Goal: Task Accomplishment & Management: Manage account settings

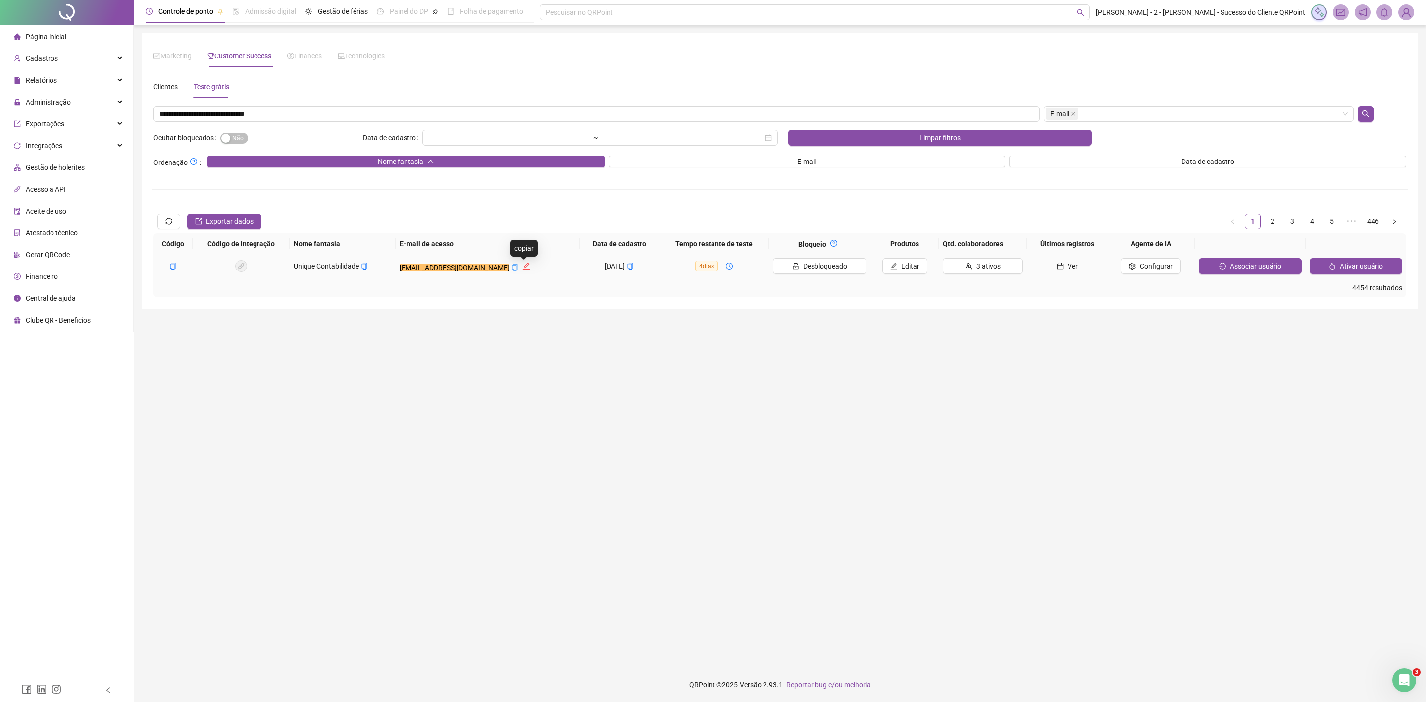
click at [518, 269] on icon "copy" at bounding box center [515, 267] width 5 height 7
click at [166, 70] on div "Marketing Customer Success Finances Technologies Escolha um ou mais filtros Sit…" at bounding box center [780, 171] width 1253 height 253
click at [155, 85] on div "Clientes" at bounding box center [166, 86] width 24 height 11
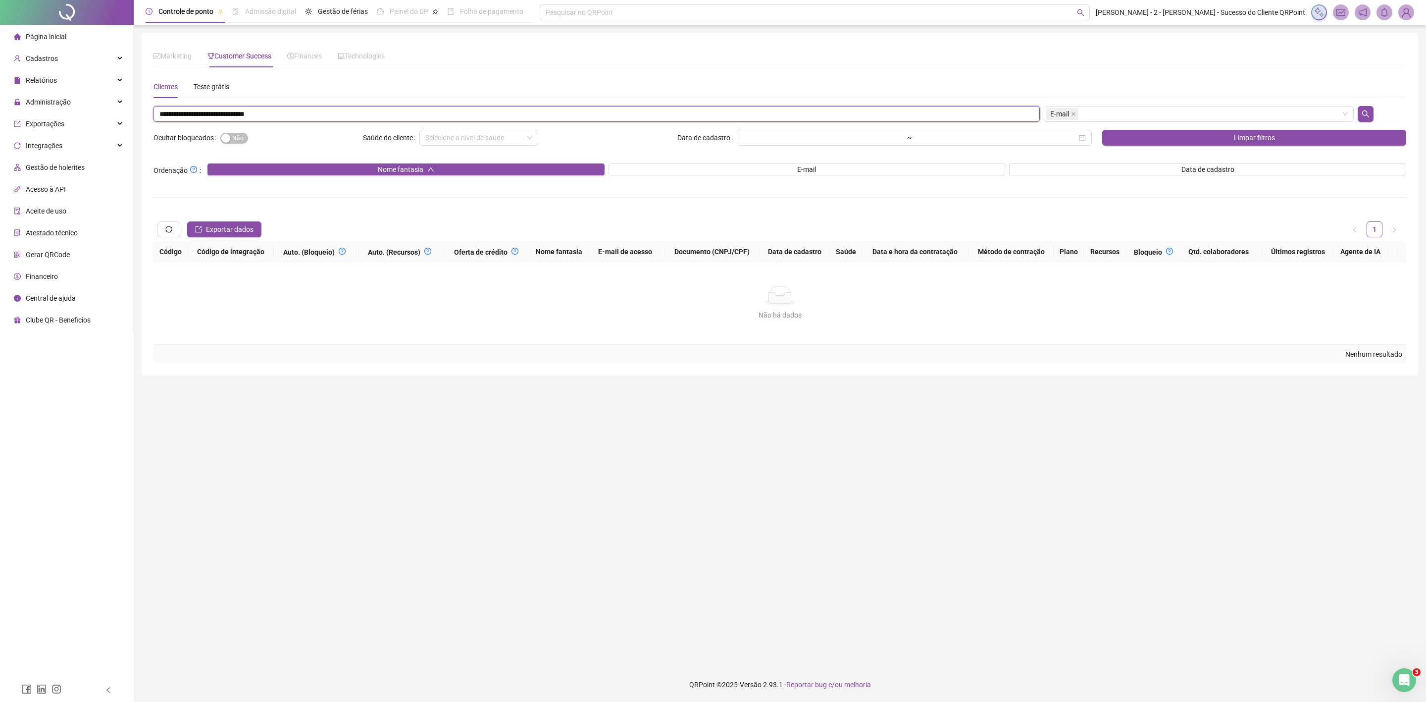
click at [214, 110] on input "**********" at bounding box center [597, 114] width 886 height 16
click at [228, 130] on div "Sim Não" at bounding box center [289, 138] width 139 height 16
click at [226, 144] on div "Sim Não" at bounding box center [289, 138] width 139 height 16
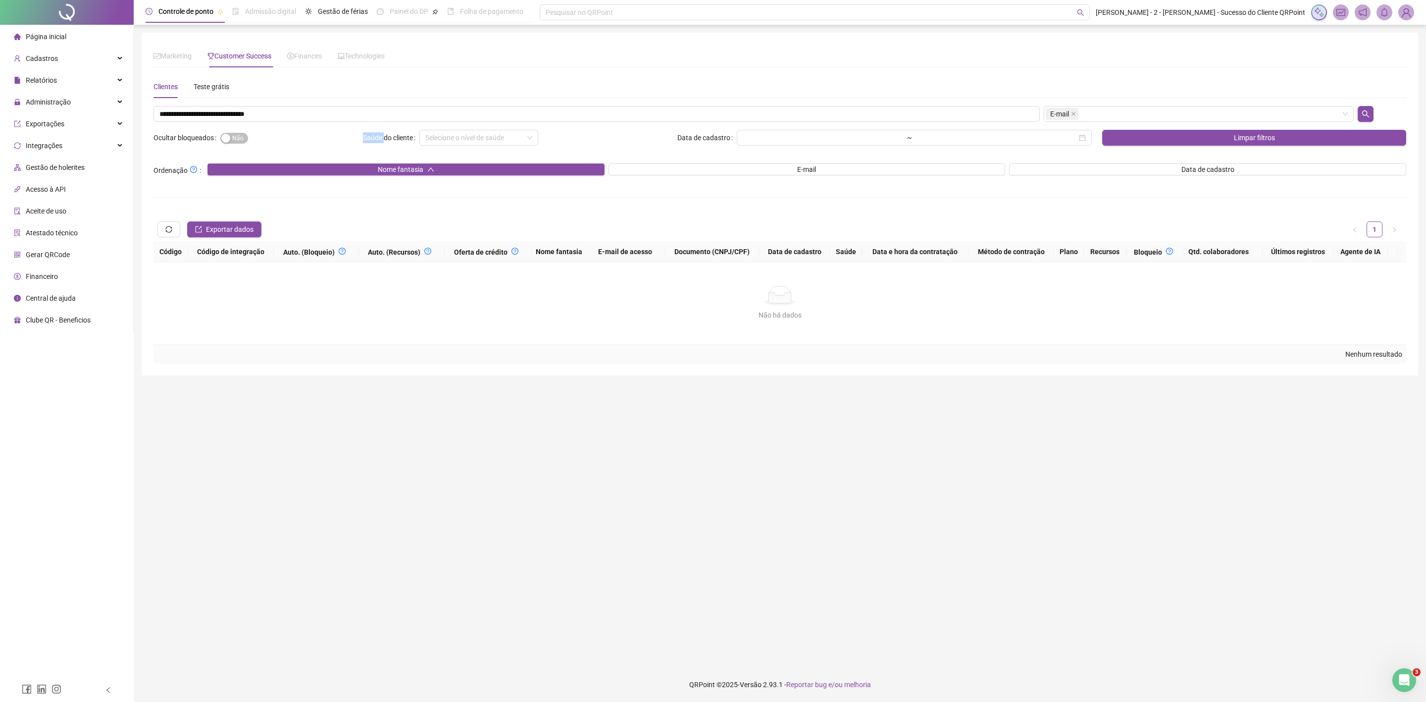
click at [224, 144] on div "Sim Não" at bounding box center [289, 138] width 139 height 16
click at [227, 137] on div "button" at bounding box center [225, 138] width 9 height 9
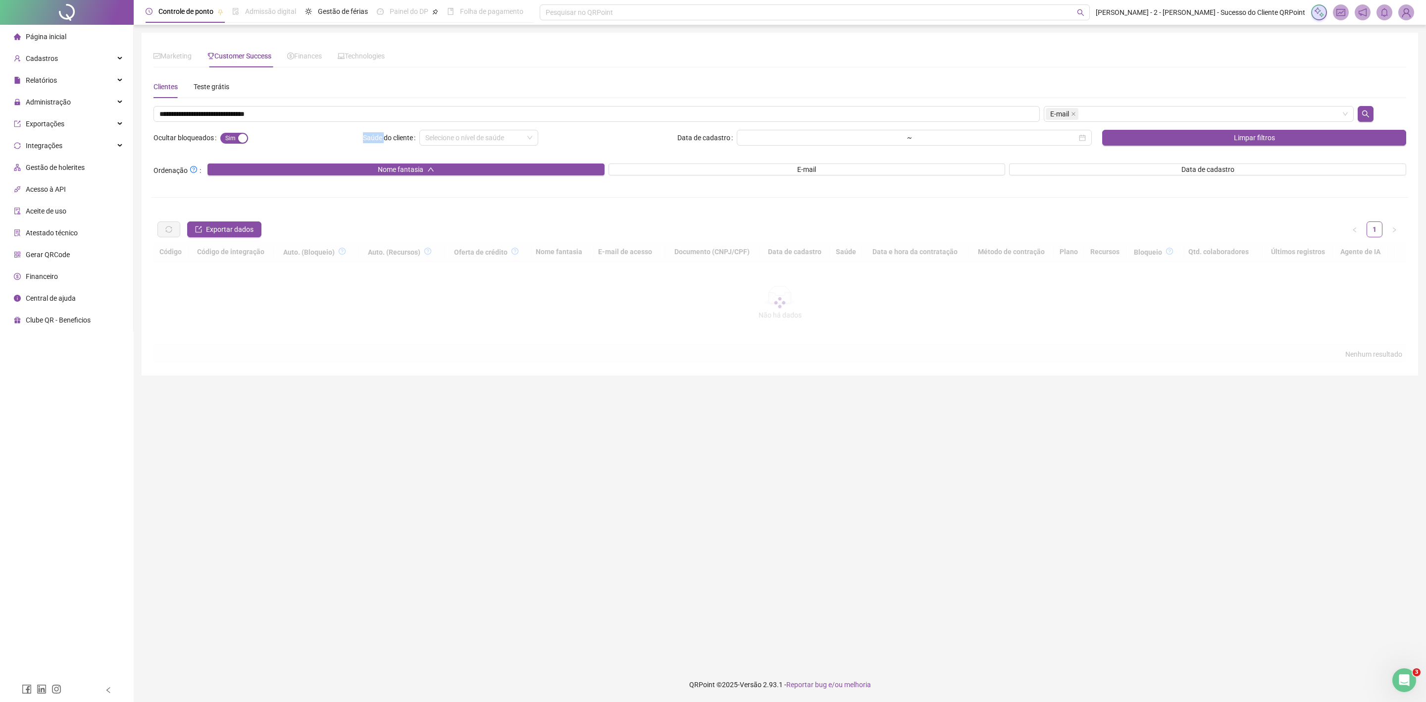
drag, startPoint x: 227, startPoint y: 137, endPoint x: 215, endPoint y: 128, distance: 14.6
click at [225, 137] on button "Sim Não" at bounding box center [234, 138] width 28 height 11
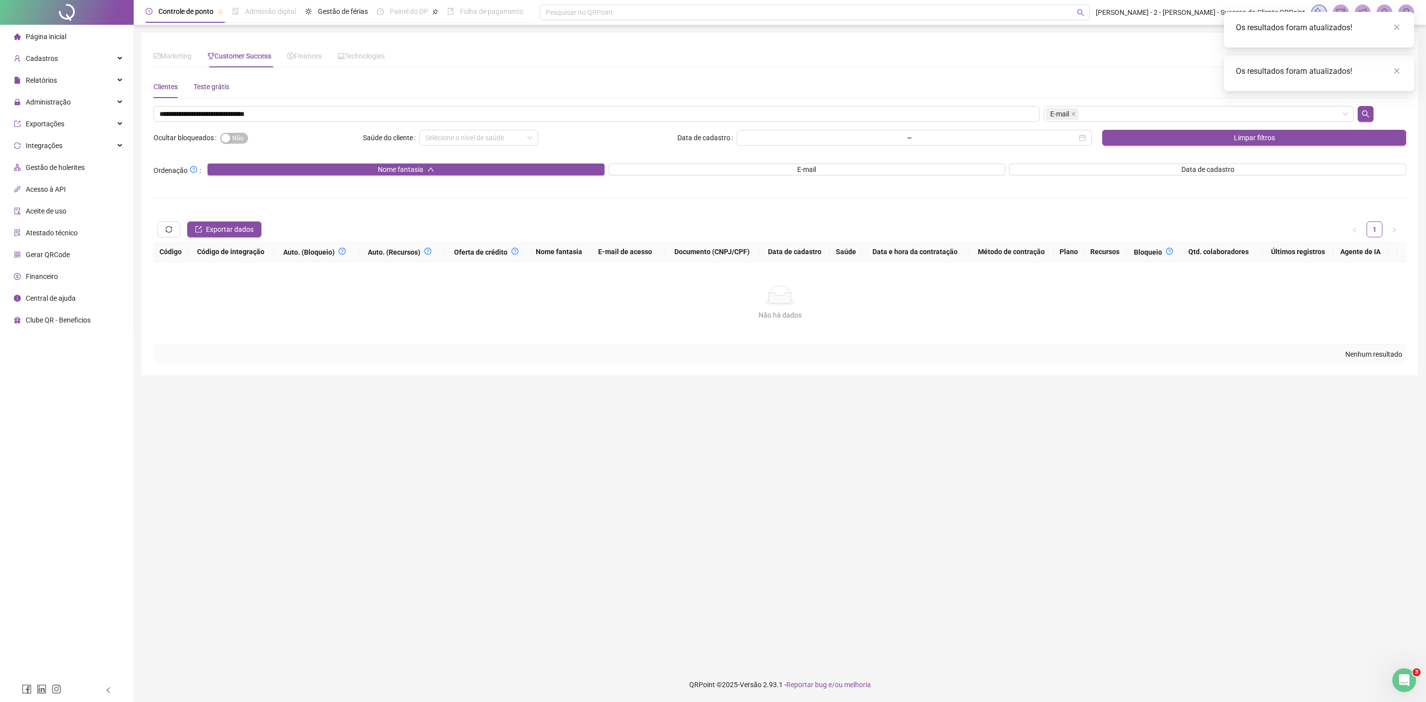
click at [202, 83] on div "Teste grátis" at bounding box center [212, 86] width 36 height 11
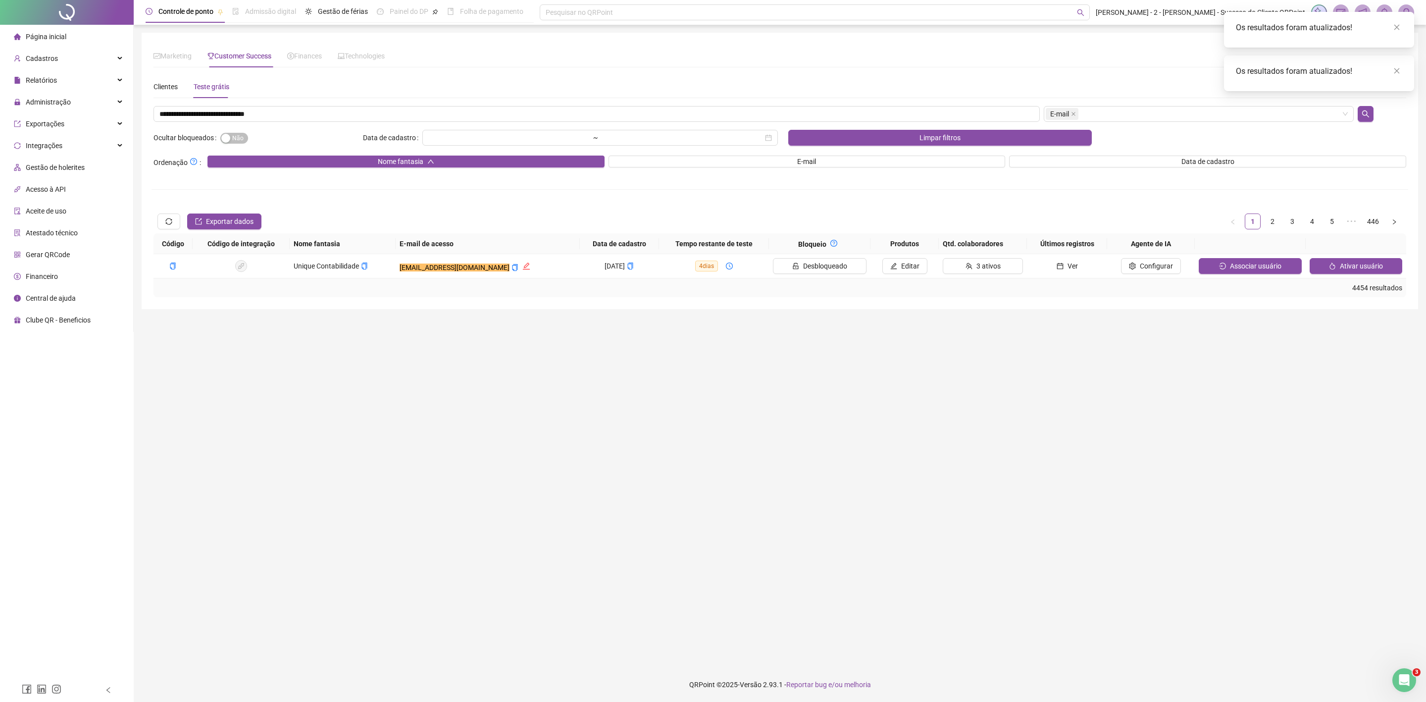
drag, startPoint x: 922, startPoint y: 281, endPoint x: 913, endPoint y: 249, distance: 33.9
click at [922, 280] on div "4454 resultados" at bounding box center [780, 287] width 1253 height 19
click at [913, 249] on th "Produtos" at bounding box center [905, 243] width 68 height 21
click at [913, 256] on td "Editar" at bounding box center [905, 266] width 68 height 24
click at [917, 269] on span "Editar" at bounding box center [910, 265] width 18 height 11
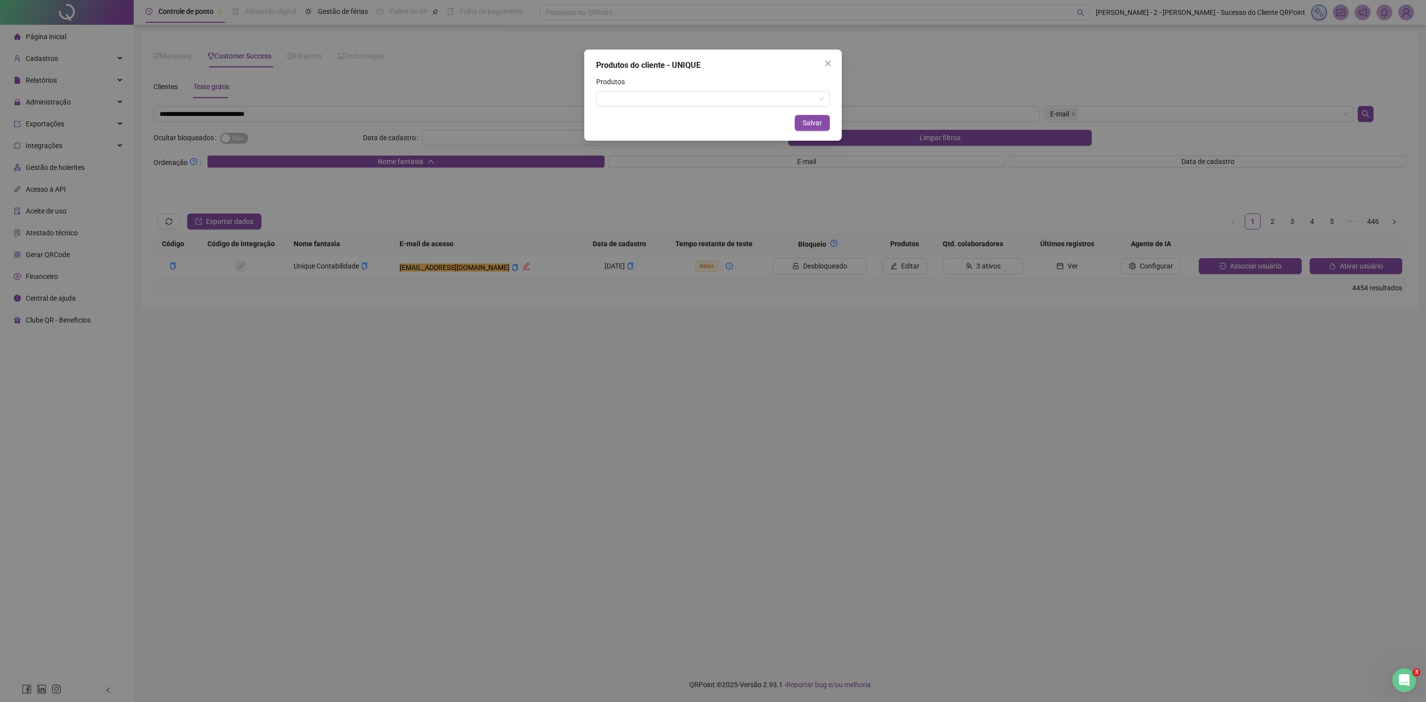
click at [685, 91] on div at bounding box center [713, 99] width 234 height 16
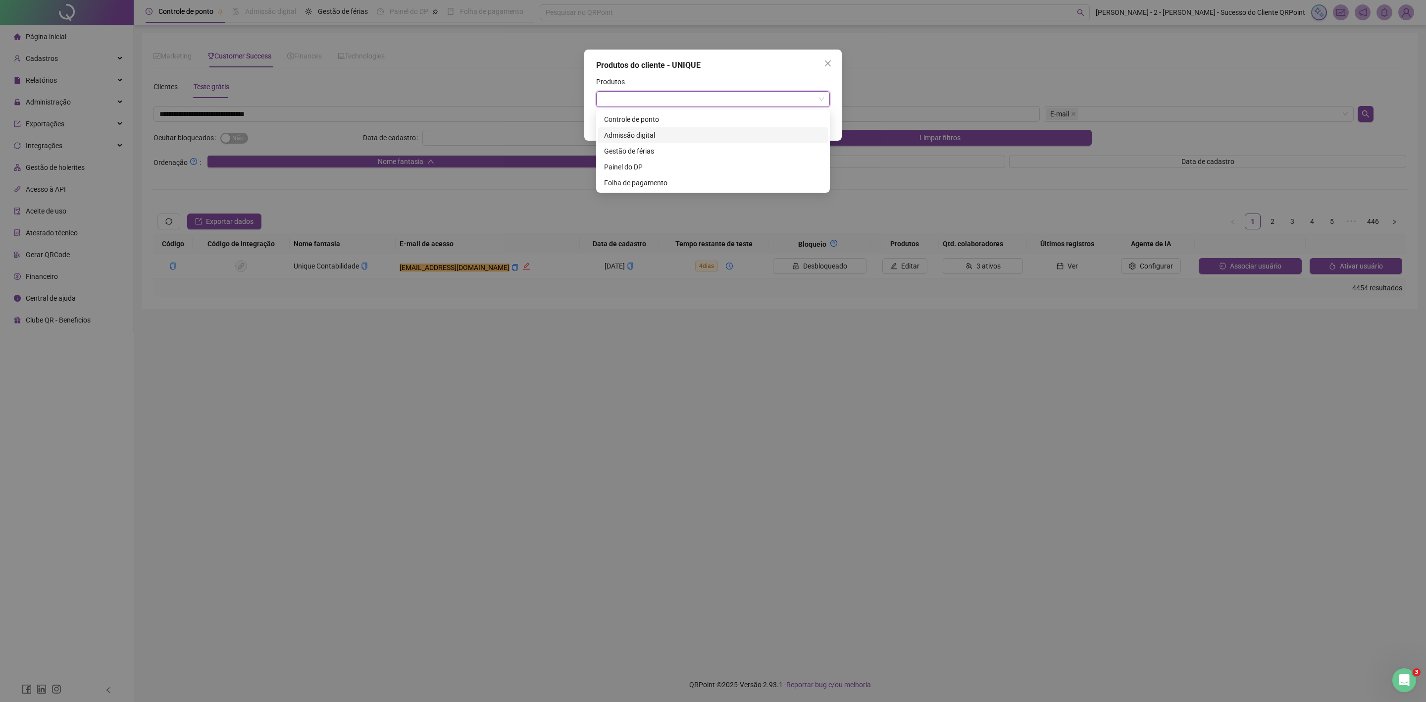
click at [675, 130] on div "Admissão digital" at bounding box center [713, 135] width 218 height 11
click at [685, 103] on div "Admissão digital" at bounding box center [713, 99] width 234 height 16
click at [690, 103] on div "Admissão digital" at bounding box center [713, 99] width 234 height 16
click at [679, 122] on div "Controle de ponto" at bounding box center [713, 119] width 218 height 11
click at [677, 149] on div "Gestão de férias" at bounding box center [713, 151] width 218 height 11
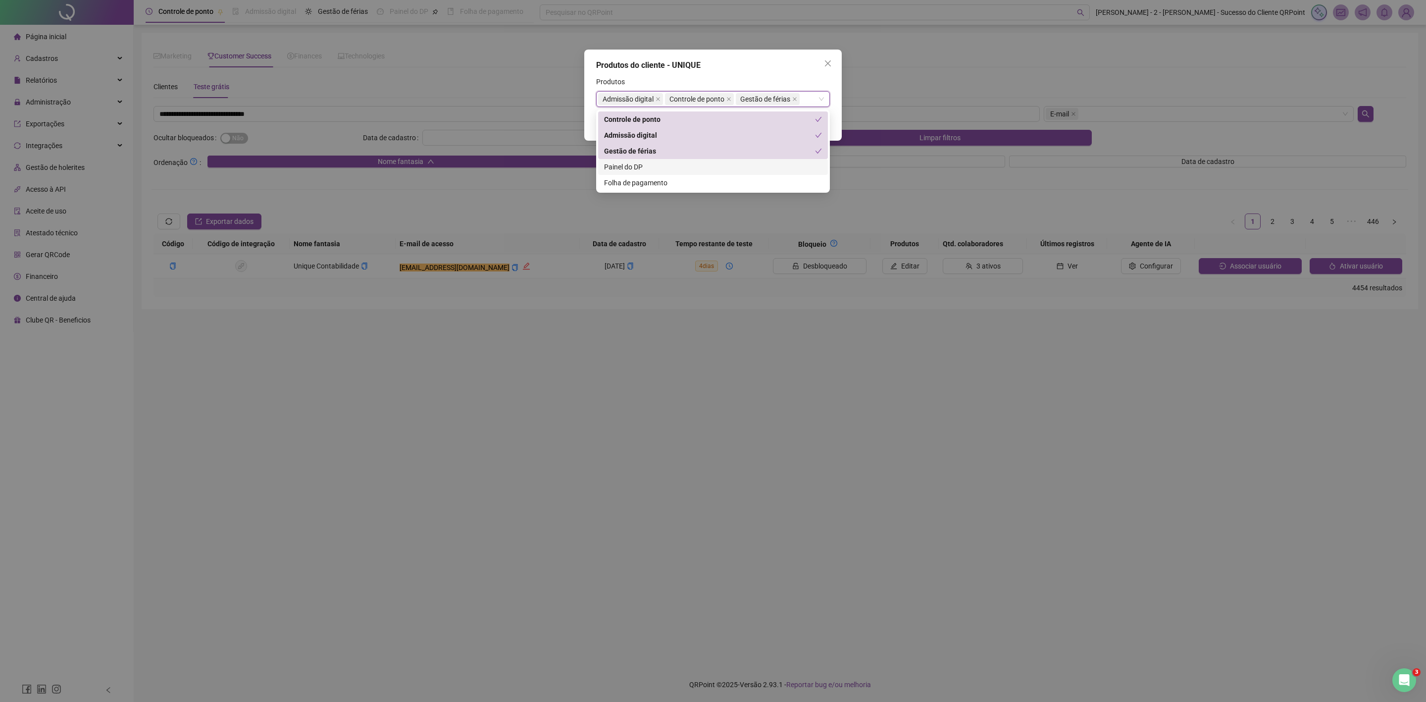
click at [669, 168] on div "Painel do DP" at bounding box center [713, 166] width 218 height 11
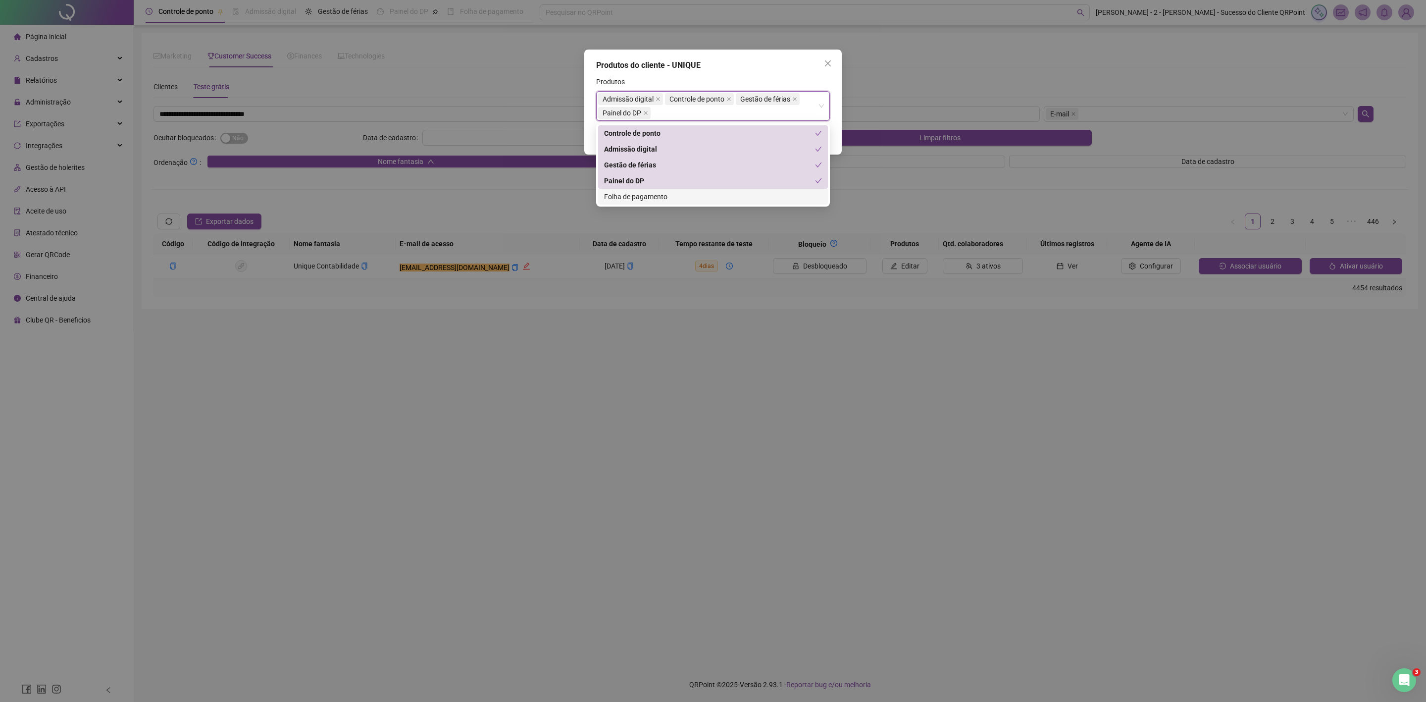
drag, startPoint x: 682, startPoint y: 198, endPoint x: 706, endPoint y: 183, distance: 27.8
click at [682, 198] on div "Folha de pagamento" at bounding box center [713, 196] width 218 height 11
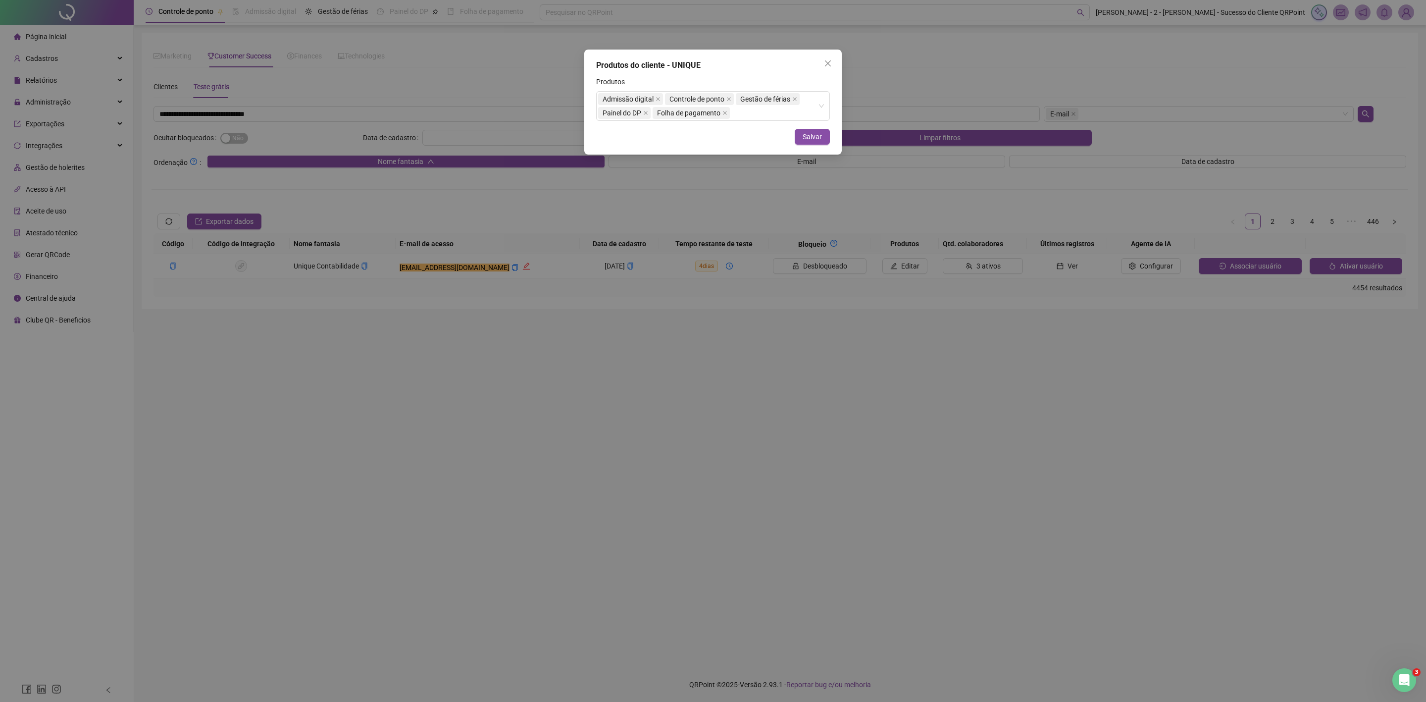
click at [755, 77] on div "Produtos" at bounding box center [713, 83] width 234 height 15
click at [826, 140] on button "Salvar" at bounding box center [812, 137] width 35 height 16
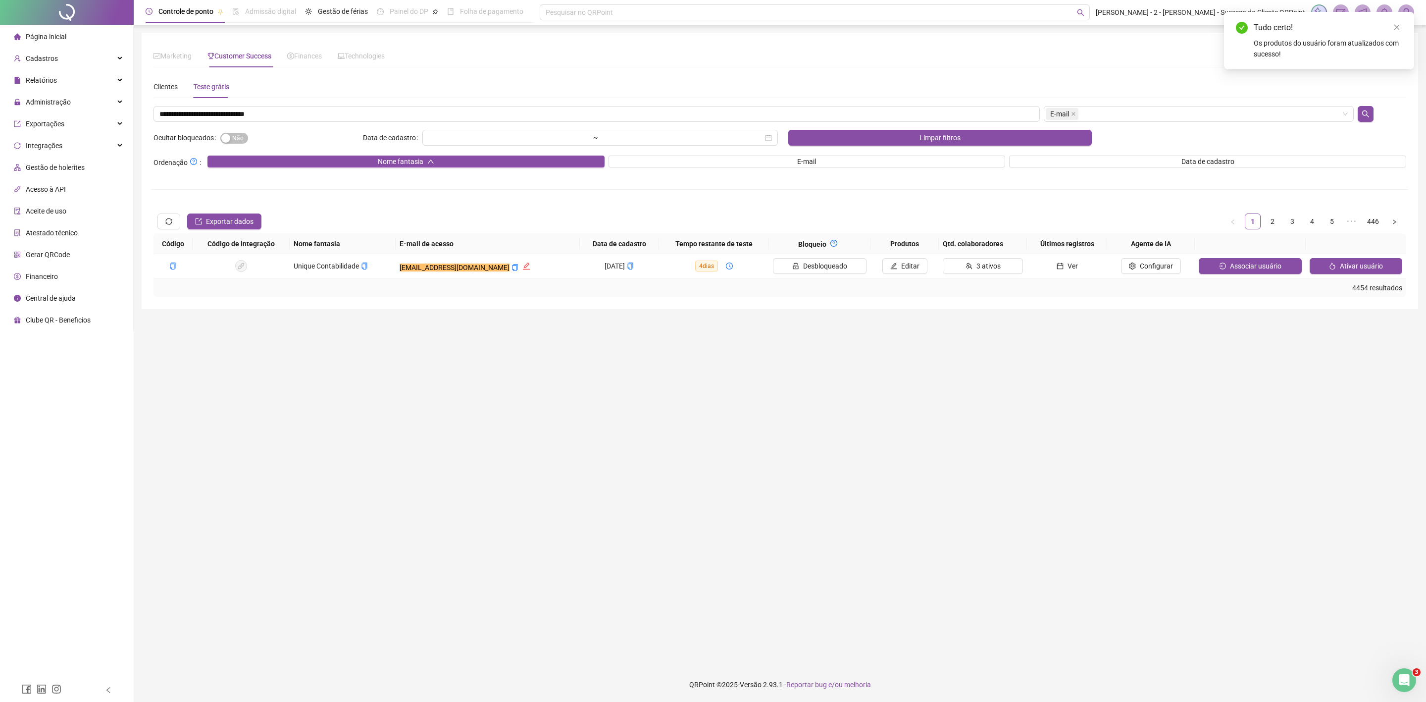
drag, startPoint x: 865, startPoint y: 224, endPoint x: 872, endPoint y: 254, distance: 30.5
click at [869, 235] on div "Exportar dados 1 2 3 4 5 ••• 446 Código Código de integração Nome fantasia E-ma…" at bounding box center [780, 253] width 1253 height 88
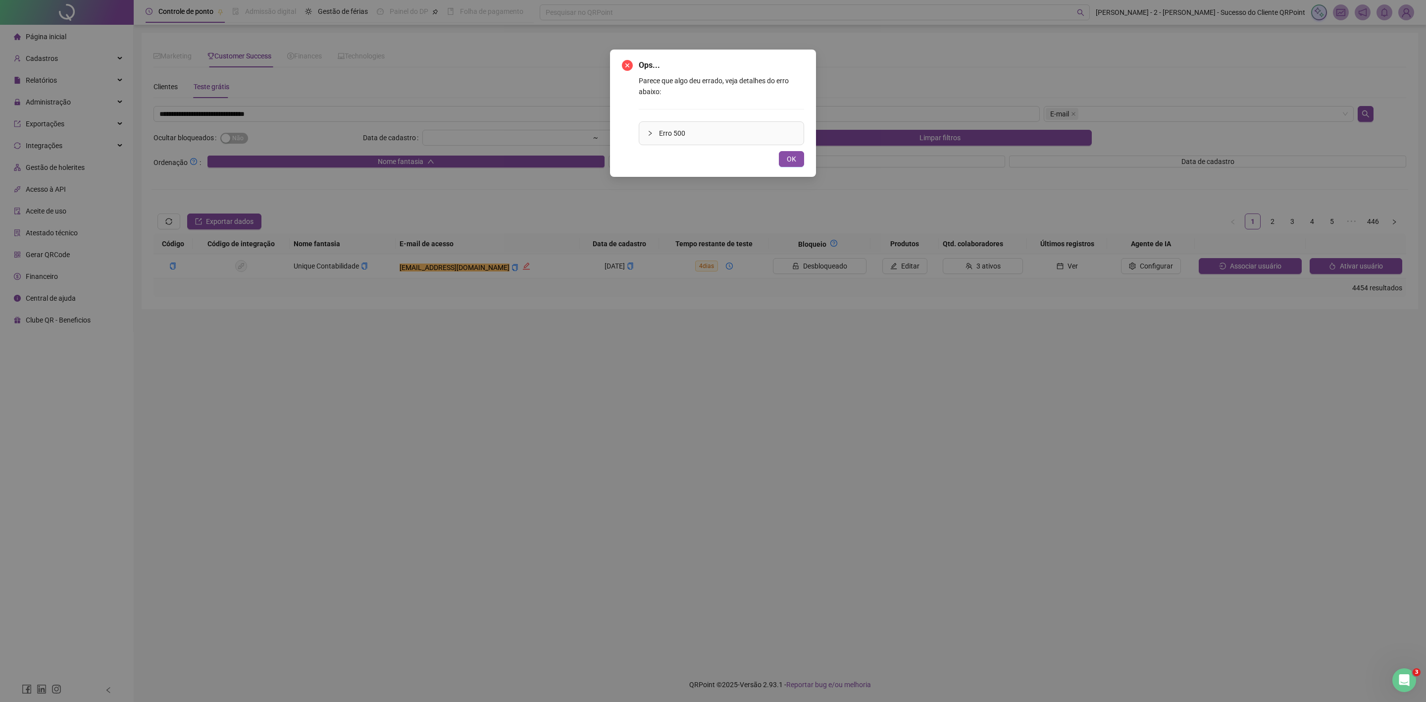
click at [753, 199] on div "Ops... Parece que algo deu errado, veja detalhes do erro abaixo: Erro 500 OK" at bounding box center [713, 351] width 1426 height 702
click at [784, 171] on div "Ops... Parece que algo deu errado, veja detalhes do erro abaixo: Erro 500 OK" at bounding box center [713, 113] width 206 height 127
click at [769, 154] on div "OK" at bounding box center [713, 159] width 182 height 16
drag, startPoint x: 779, startPoint y: 154, endPoint x: 784, endPoint y: 154, distance: 5.4
click at [784, 154] on button "OK" at bounding box center [791, 159] width 25 height 16
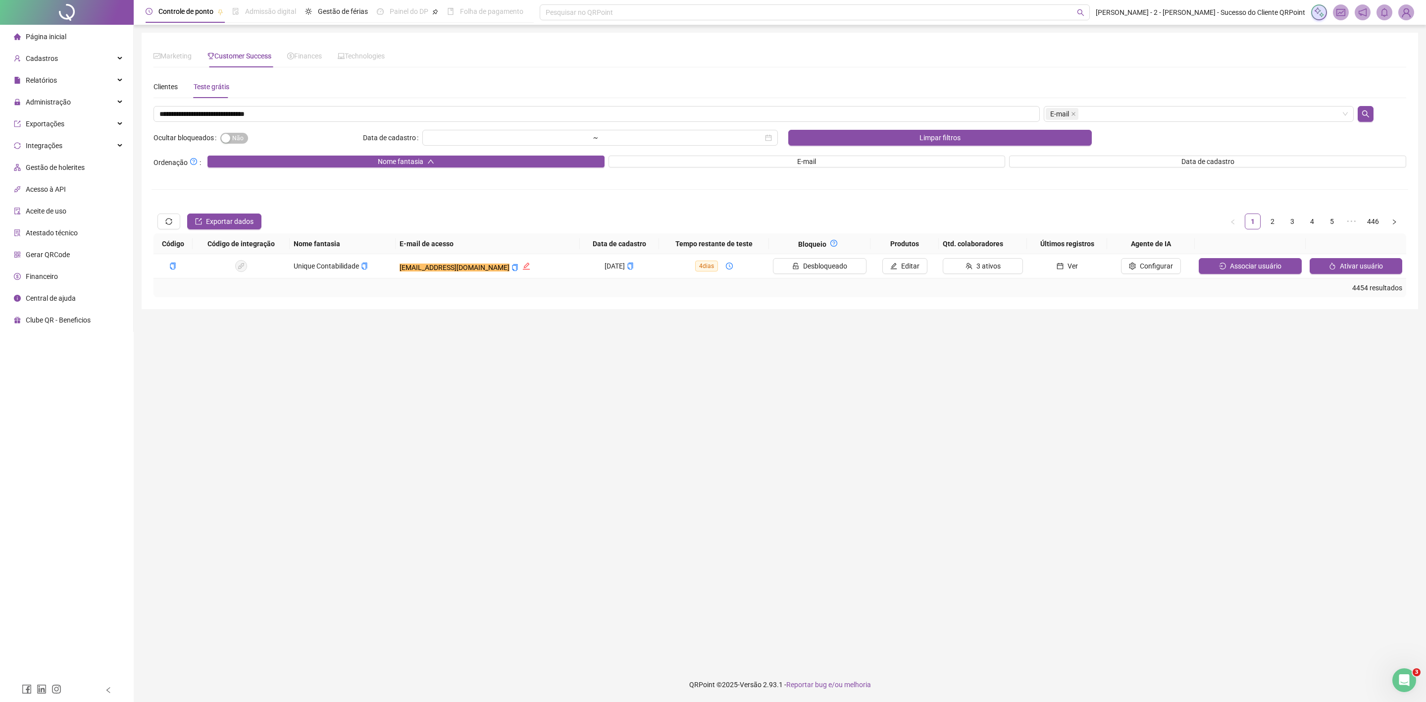
click at [449, 85] on div "Clientes Teste grátis" at bounding box center [780, 86] width 1253 height 23
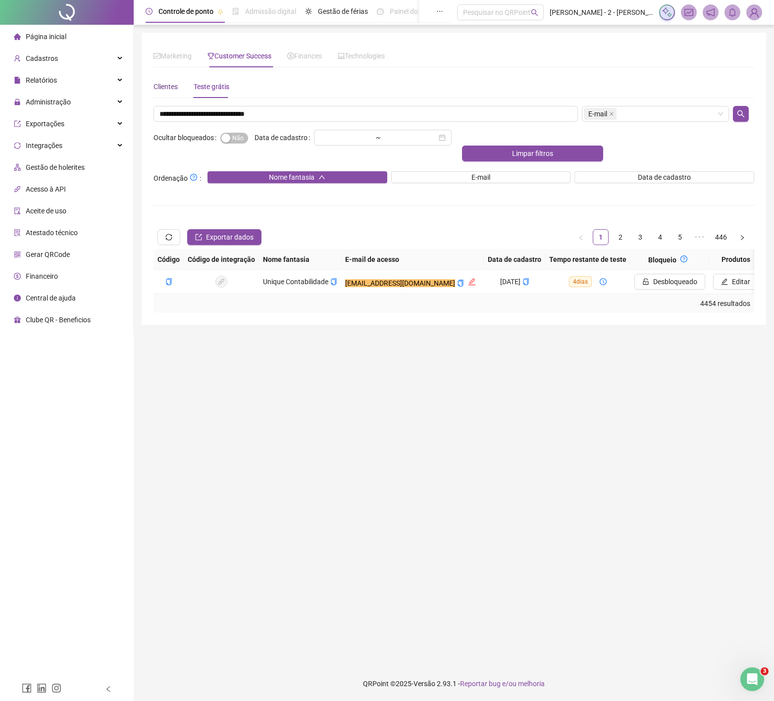
click at [158, 86] on div "Clientes" at bounding box center [166, 86] width 24 height 11
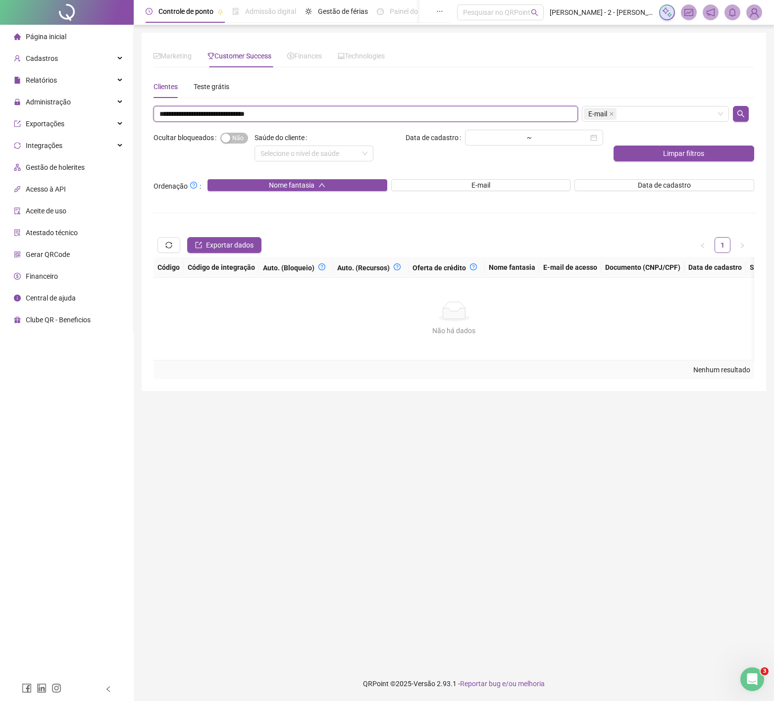
click at [190, 122] on input "**********" at bounding box center [366, 114] width 424 height 16
click at [192, 122] on input "**********" at bounding box center [366, 114] width 424 height 16
click at [194, 122] on input "**********" at bounding box center [366, 114] width 424 height 16
paste input "text"
click at [239, 139] on span "Sim Não" at bounding box center [234, 138] width 28 height 11
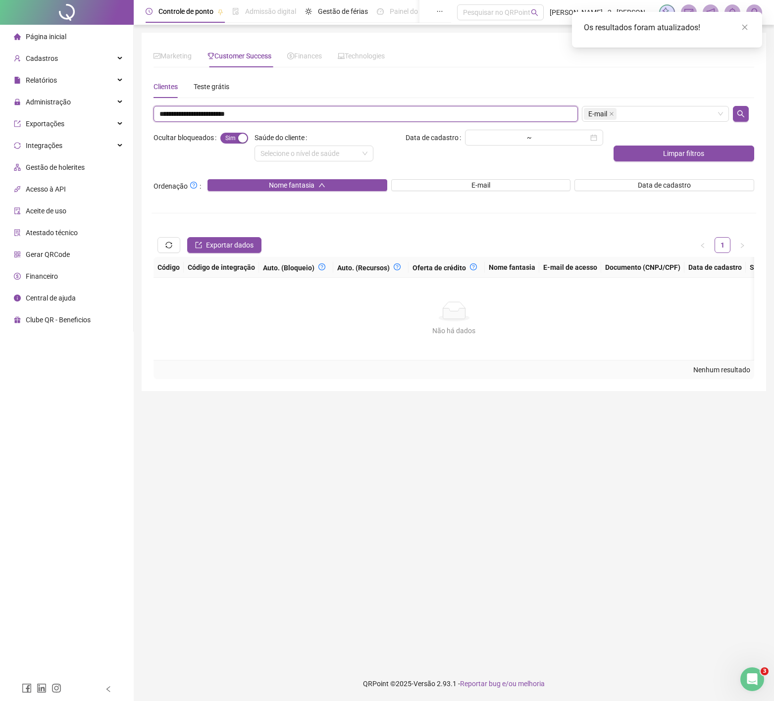
drag, startPoint x: 174, startPoint y: 117, endPoint x: -31, endPoint y: 119, distance: 205.5
click at [0, 119] on html "Página inicial Cadastros Relatórios Administração Exportações Integrações Gestã…" at bounding box center [387, 350] width 774 height 701
type input "**********"
click at [239, 138] on div "button" at bounding box center [242, 138] width 9 height 9
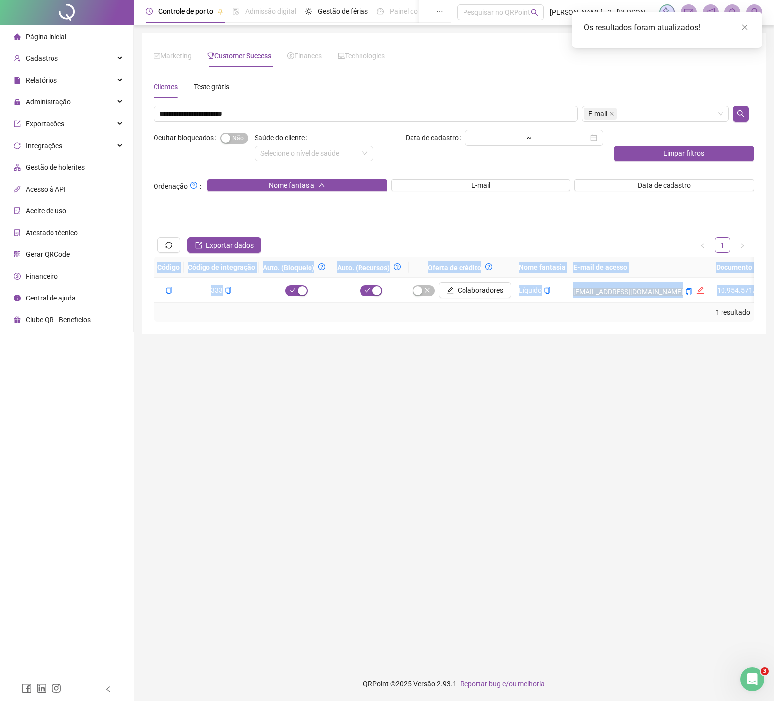
drag, startPoint x: 502, startPoint y: 317, endPoint x: 509, endPoint y: 315, distance: 6.6
click at [506, 318] on div "Código Código de integração Auto. (Bloqueio) Auto. (Recursos) Oferta de crédito…" at bounding box center [454, 289] width 601 height 65
click at [508, 318] on div "1 resultado" at bounding box center [453, 312] width 593 height 11
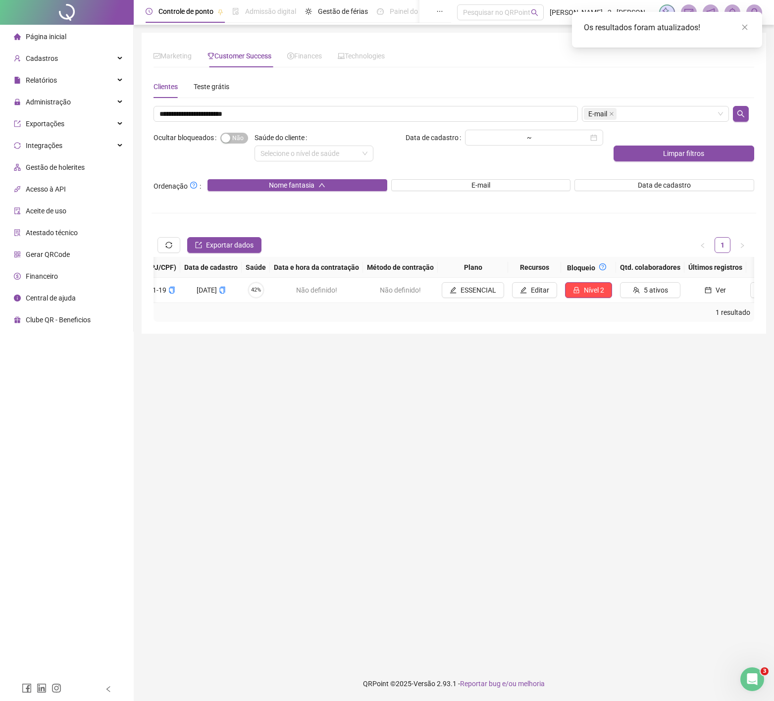
scroll to position [0, 617]
click at [563, 287] on button "Nível 2" at bounding box center [586, 290] width 47 height 16
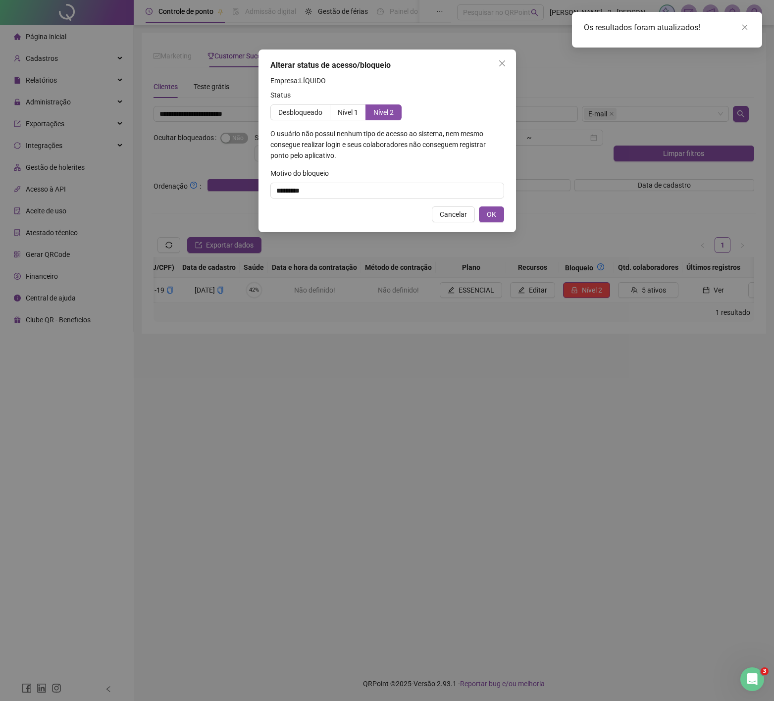
click at [535, 302] on div "Alterar status de acesso/bloqueio Empresa: LÍQUIDO Status Desbloqueado Nível 1 …" at bounding box center [387, 350] width 774 height 701
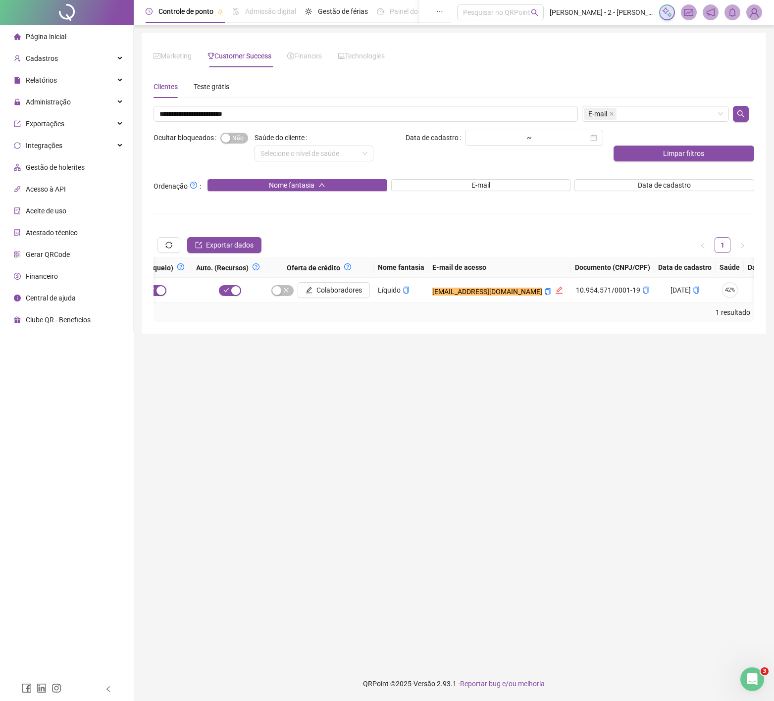
scroll to position [0, 0]
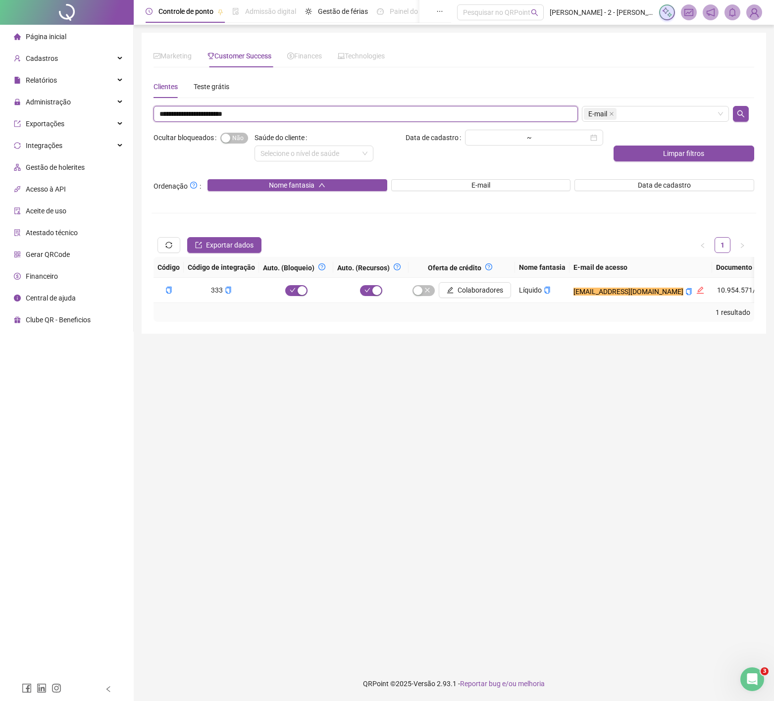
click at [247, 125] on div "**********" at bounding box center [454, 214] width 605 height 216
click at [244, 125] on div "**********" at bounding box center [454, 214] width 605 height 216
click at [221, 123] on div "**********" at bounding box center [454, 214] width 605 height 216
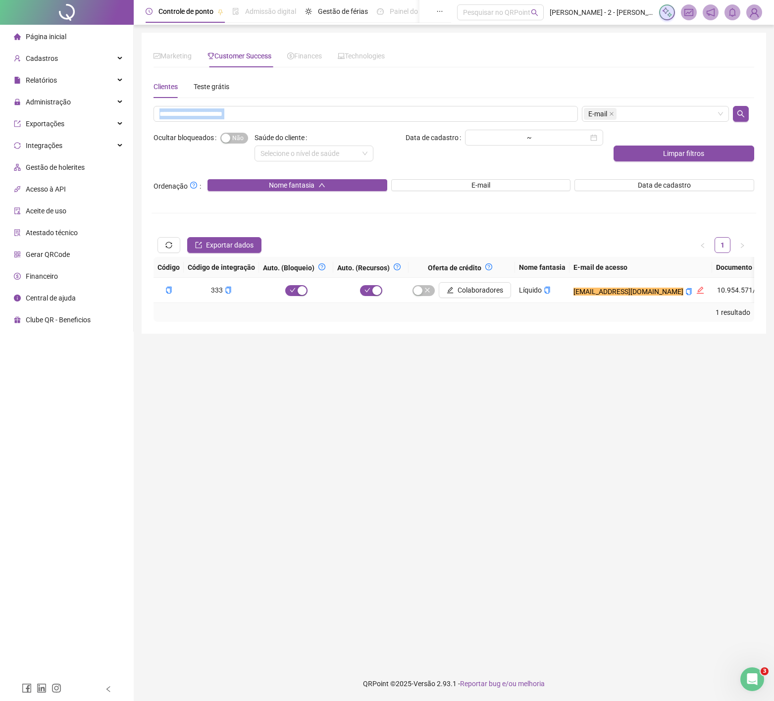
click at [228, 106] on input "**********" at bounding box center [366, 114] width 424 height 16
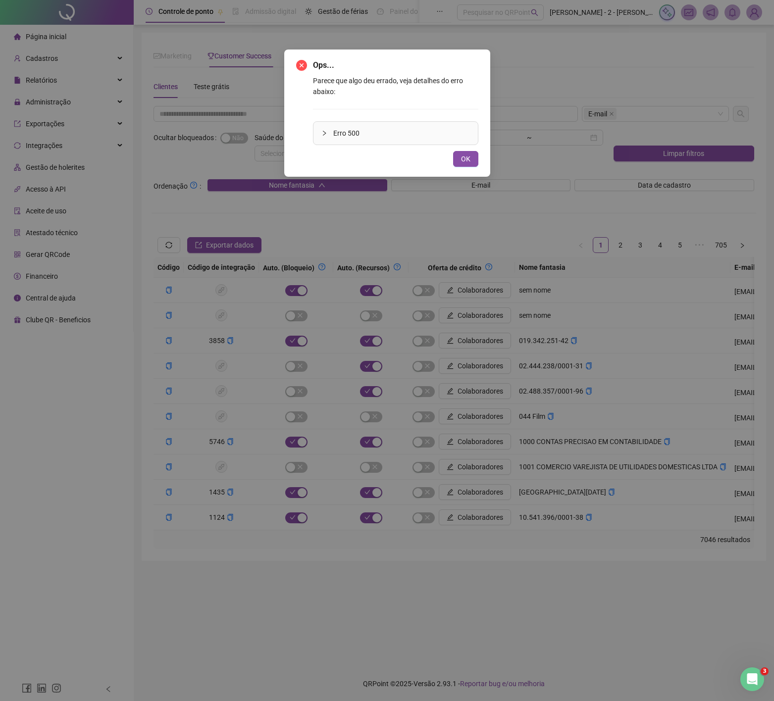
click at [466, 166] on button "OK" at bounding box center [465, 159] width 25 height 16
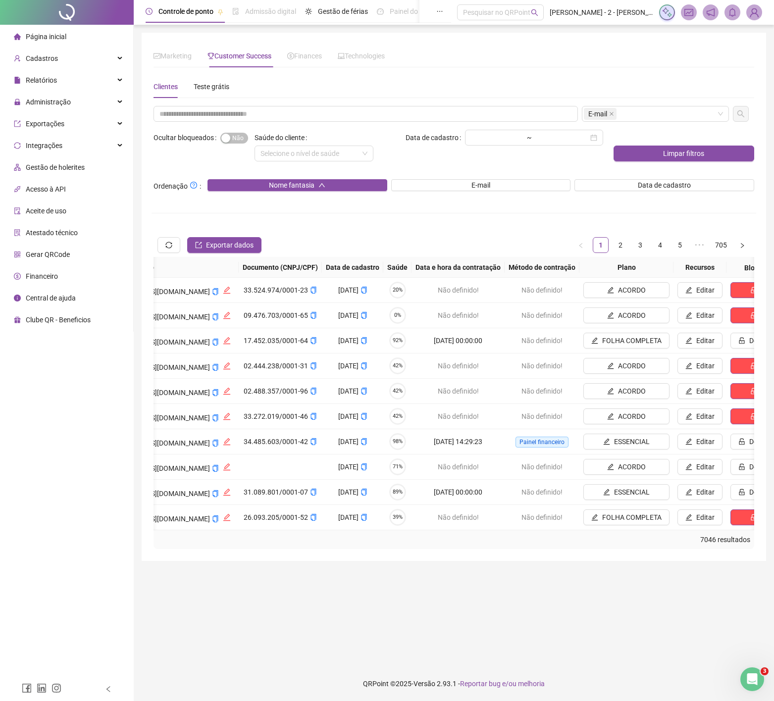
scroll to position [0, 639]
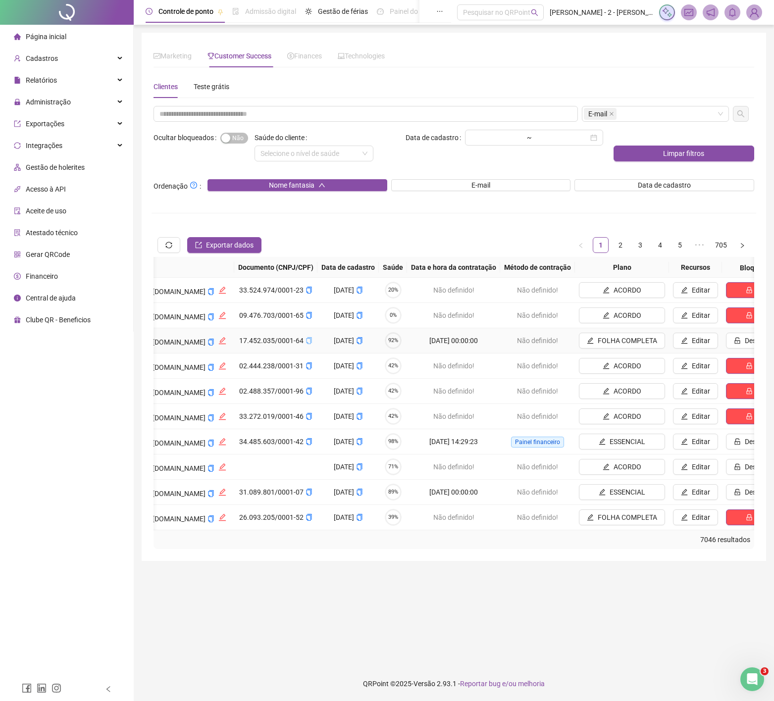
click at [306, 343] on icon "copy" at bounding box center [309, 340] width 7 height 7
click at [266, 118] on input "text" at bounding box center [366, 114] width 424 height 16
paste input "**********"
click at [610, 106] on div "E-mail" at bounding box center [655, 114] width 147 height 16
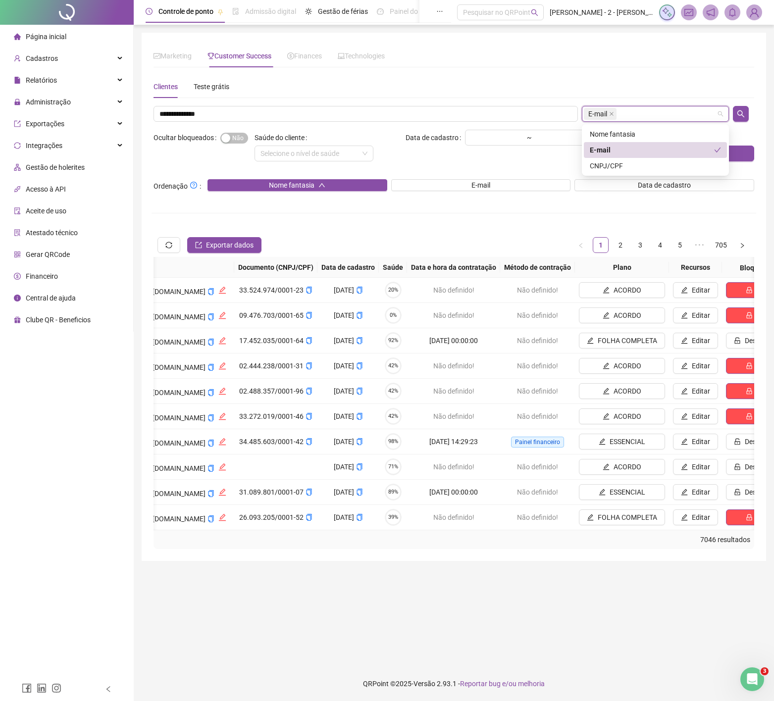
click at [606, 116] on span "E-mail" at bounding box center [597, 113] width 19 height 11
click at [611, 115] on icon "close" at bounding box center [611, 113] width 5 height 5
click at [612, 115] on div "Escolha um ou mais filtros" at bounding box center [655, 114] width 147 height 16
drag, startPoint x: 602, startPoint y: 164, endPoint x: 725, endPoint y: 119, distance: 130.8
click at [604, 164] on div "CNPJ/CPF" at bounding box center [655, 165] width 131 height 11
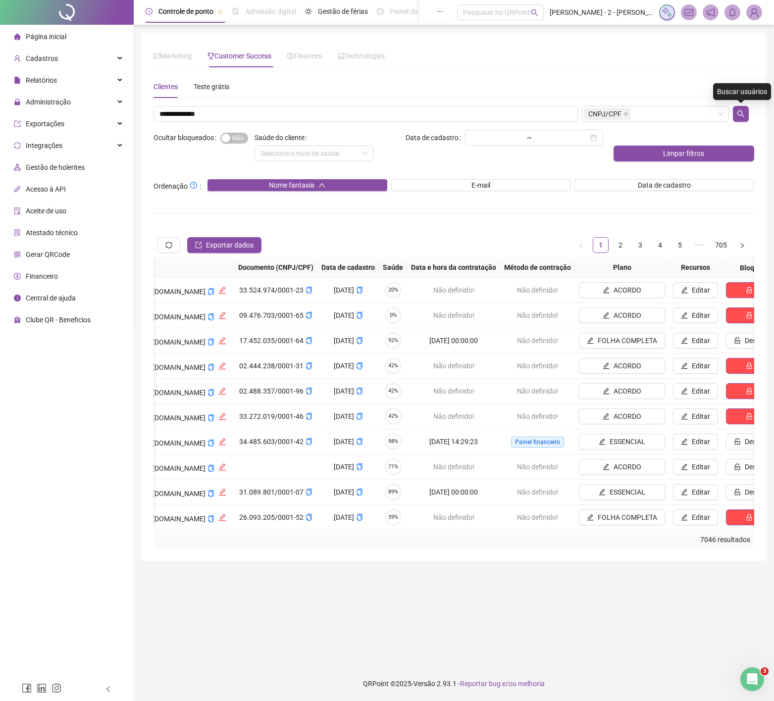
click at [740, 113] on icon "search" at bounding box center [741, 114] width 8 height 8
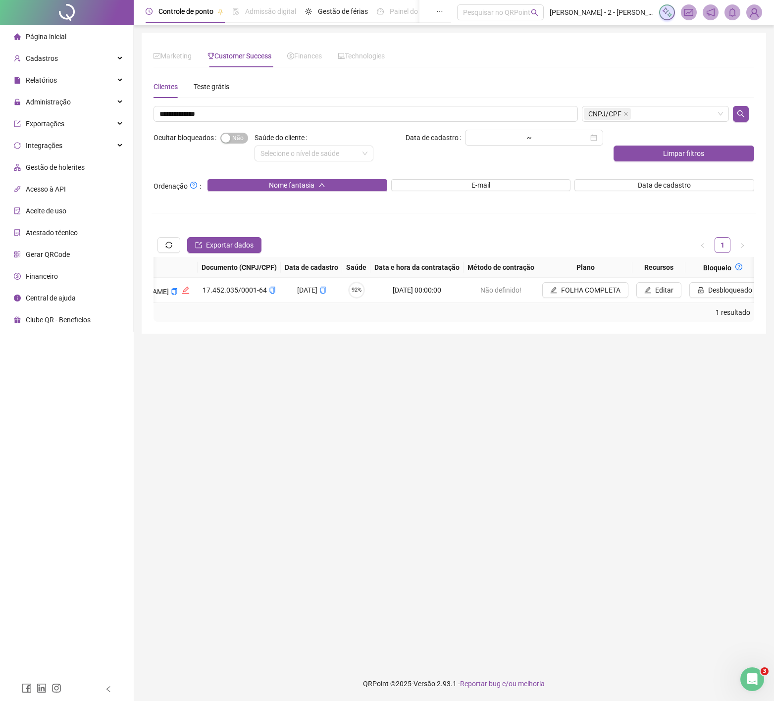
scroll to position [0, 523]
click at [183, 110] on input "**********" at bounding box center [366, 114] width 424 height 16
paste input "**********"
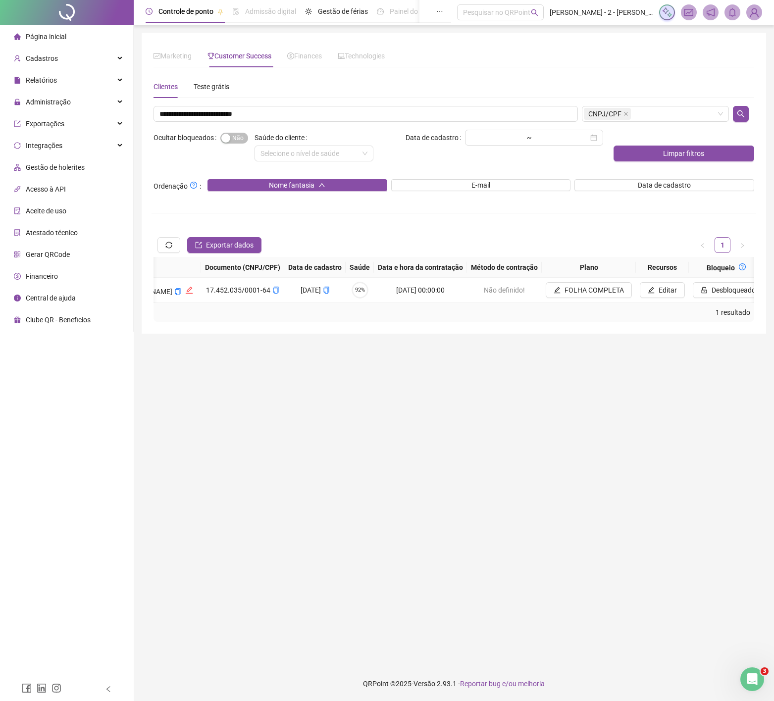
click at [241, 132] on div "Sim Não" at bounding box center [235, 137] width 30 height 11
click at [236, 134] on div "Sim Não" at bounding box center [235, 137] width 30 height 11
click at [611, 113] on span "CNPJ/CPF" at bounding box center [604, 113] width 33 height 11
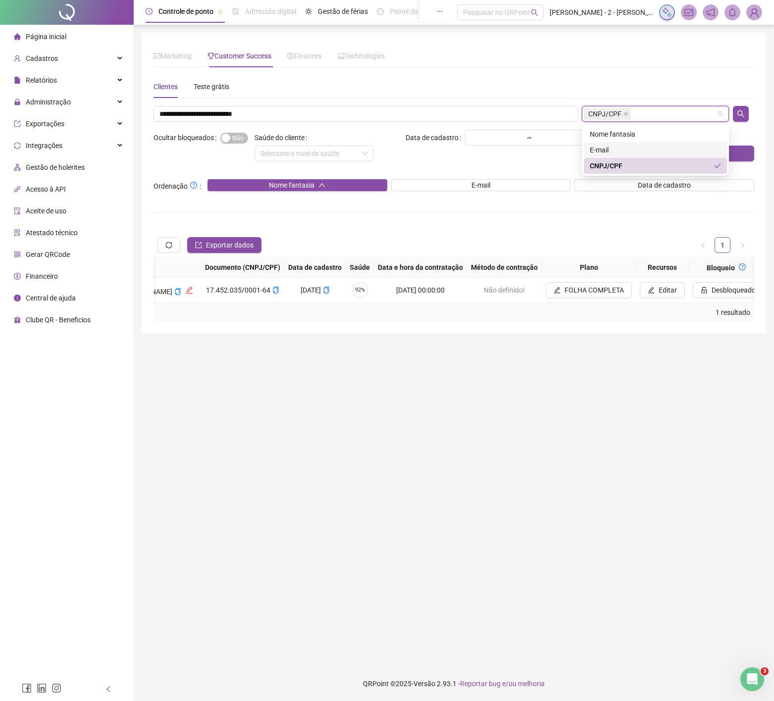
click at [602, 150] on div "E-mail" at bounding box center [655, 150] width 131 height 11
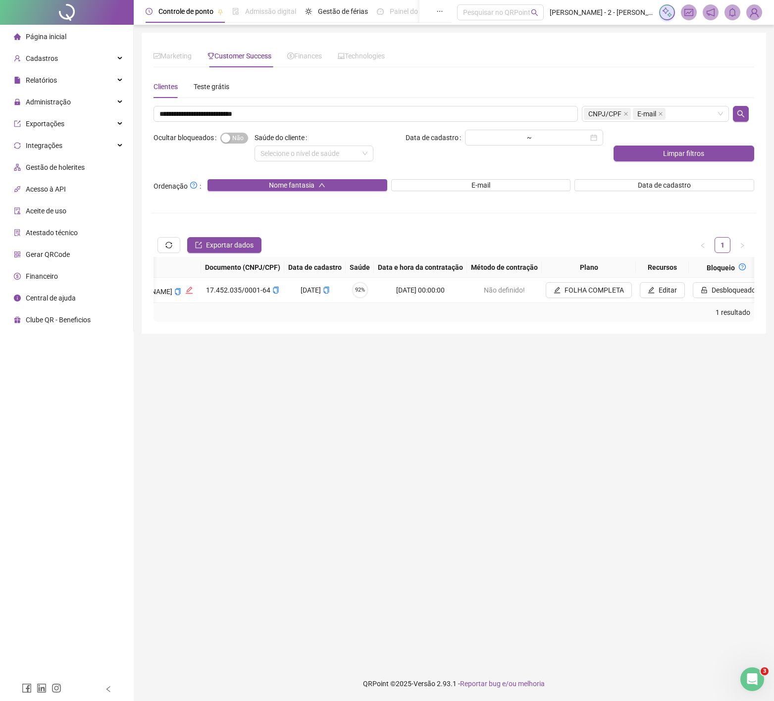
click at [242, 135] on span "Sim Não" at bounding box center [234, 138] width 28 height 11
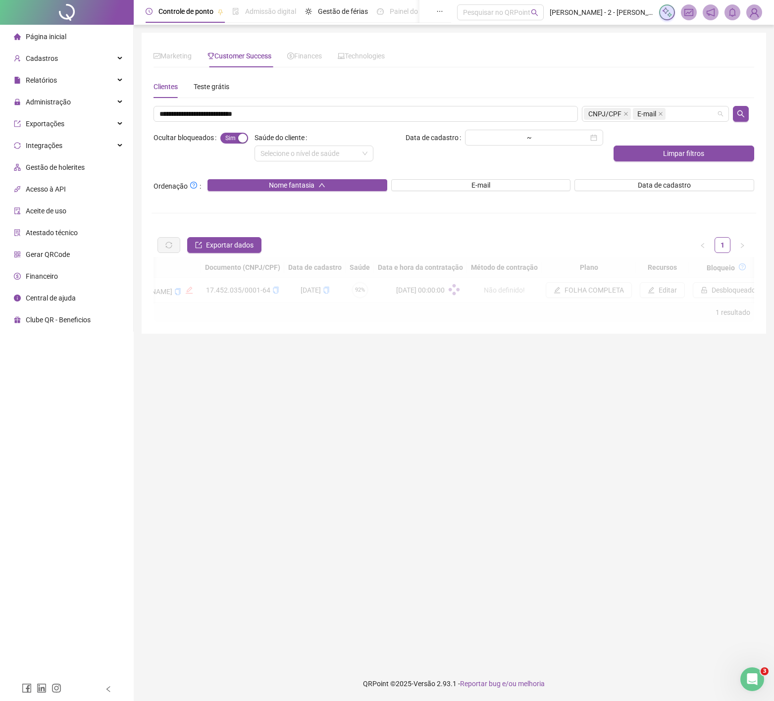
click at [625, 109] on span "CNPJ/CPF" at bounding box center [607, 114] width 47 height 12
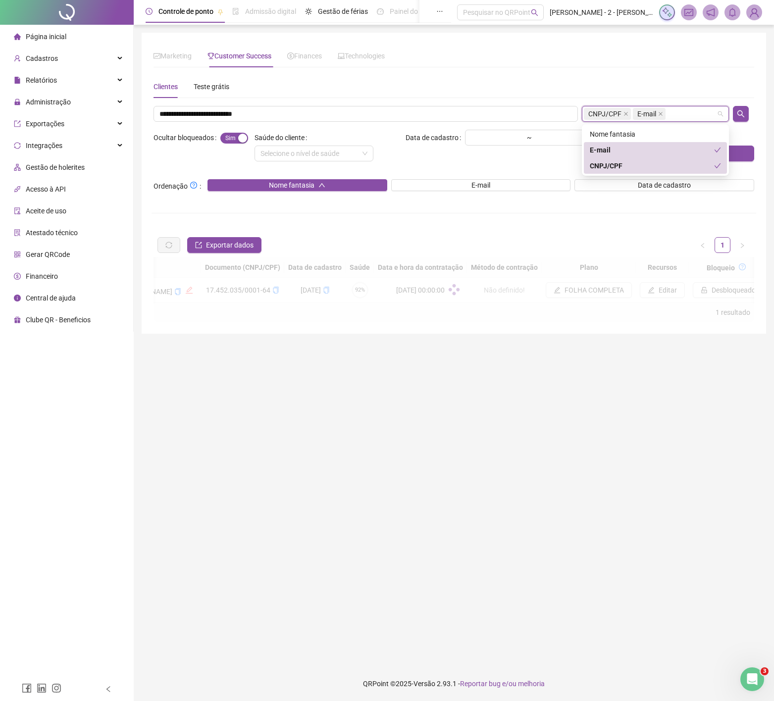
click at [624, 113] on icon "close" at bounding box center [625, 113] width 5 height 5
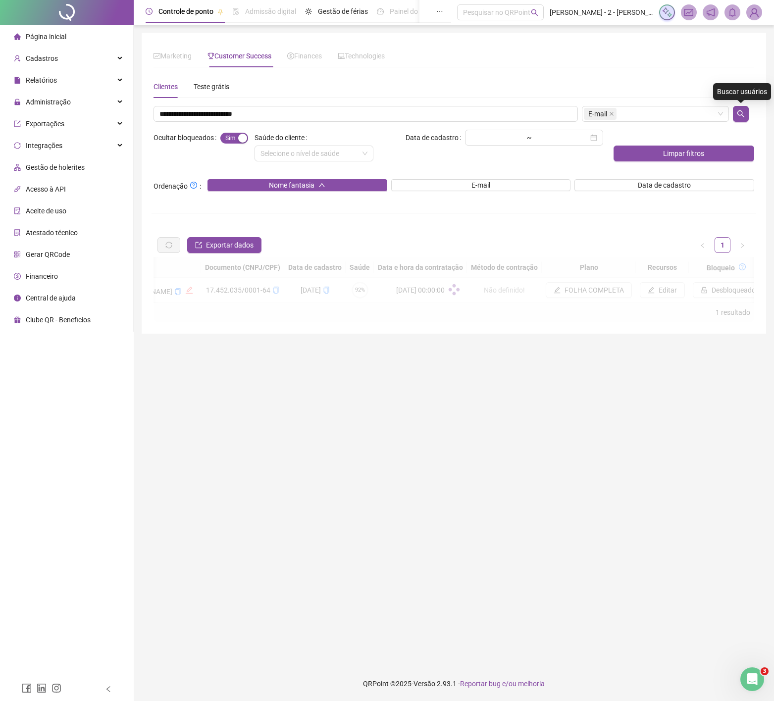
click at [748, 115] on button "button" at bounding box center [741, 114] width 16 height 16
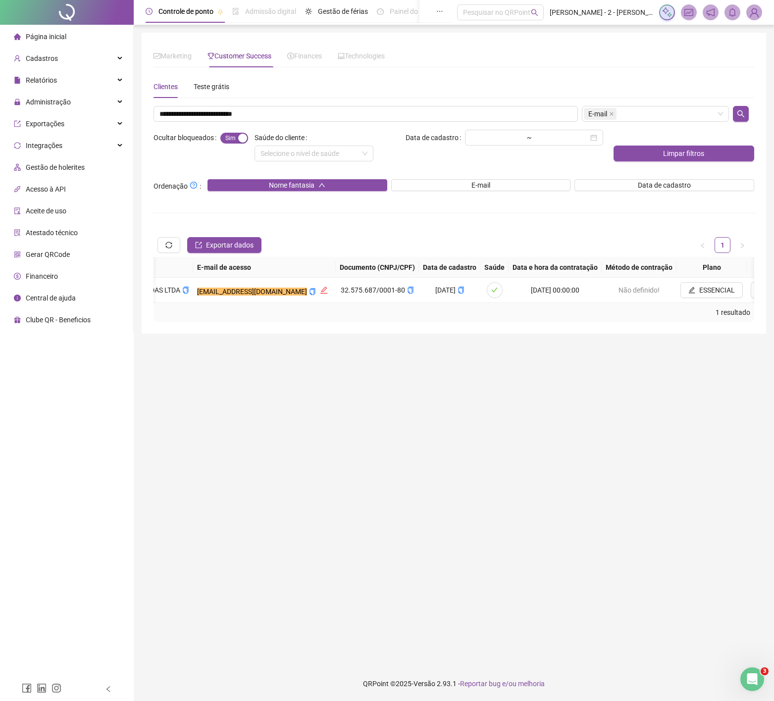
scroll to position [0, 492]
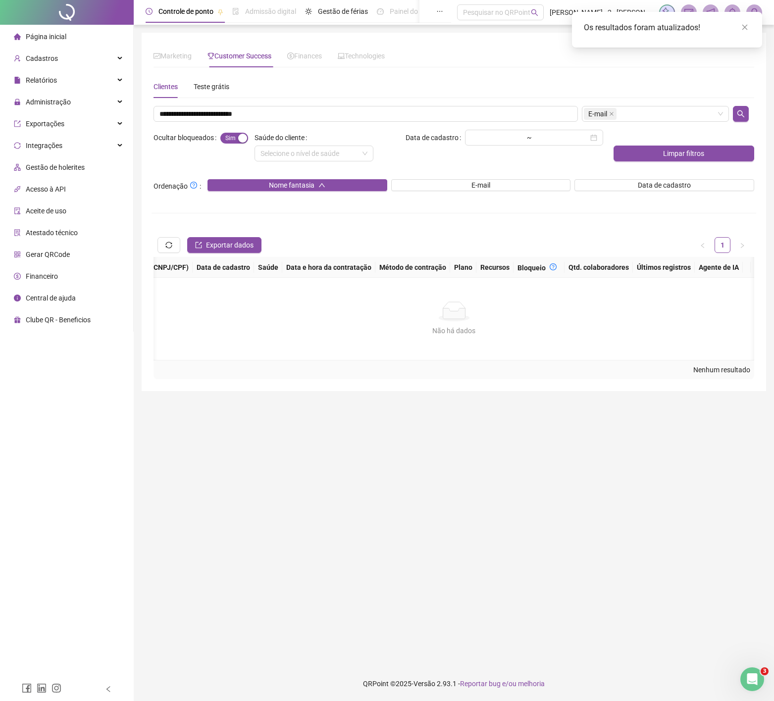
click at [227, 141] on span "Sim Não" at bounding box center [234, 138] width 28 height 11
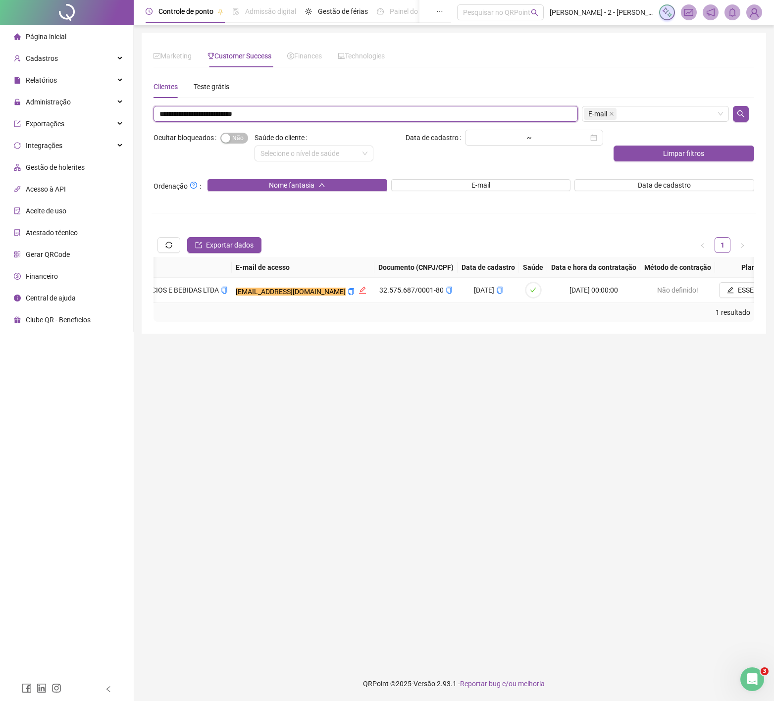
click at [237, 114] on input "**********" at bounding box center [366, 114] width 424 height 16
click at [239, 114] on input "**********" at bounding box center [366, 114] width 424 height 16
type input "***"
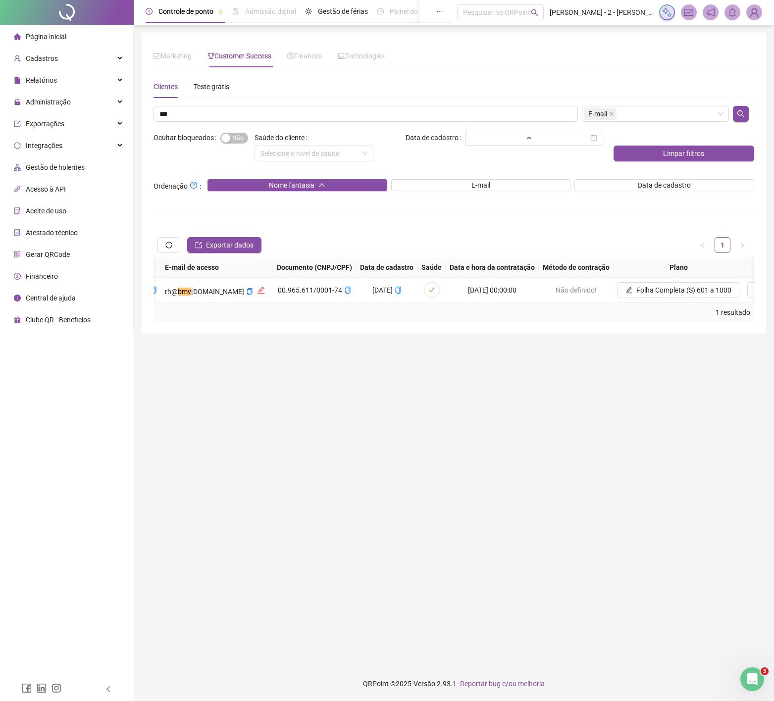
drag, startPoint x: 360, startPoint y: 321, endPoint x: 339, endPoint y: 321, distance: 21.3
click at [314, 322] on div "1 resultado" at bounding box center [454, 312] width 601 height 19
click at [421, 290] on icon "check" at bounding box center [420, 290] width 6 height 6
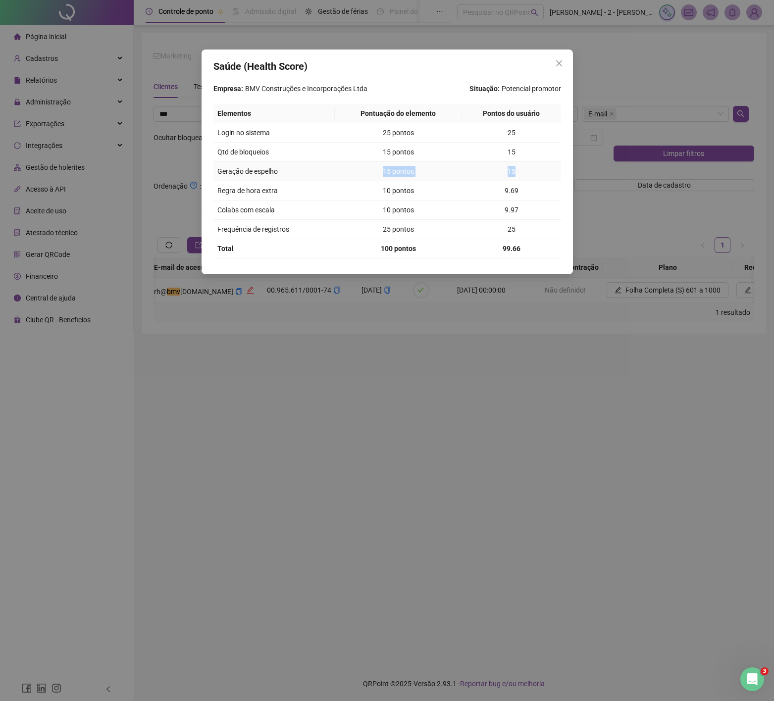
drag, startPoint x: 382, startPoint y: 172, endPoint x: 530, endPoint y: 174, distance: 148.1
click at [530, 174] on tr "Geração de espelho 15 pontos 15" at bounding box center [387, 171] width 348 height 19
click at [400, 298] on div "Saúde (Health Score) Empresa: BMV Construções e Incorporações Ltda Situação: Po…" at bounding box center [387, 350] width 774 height 701
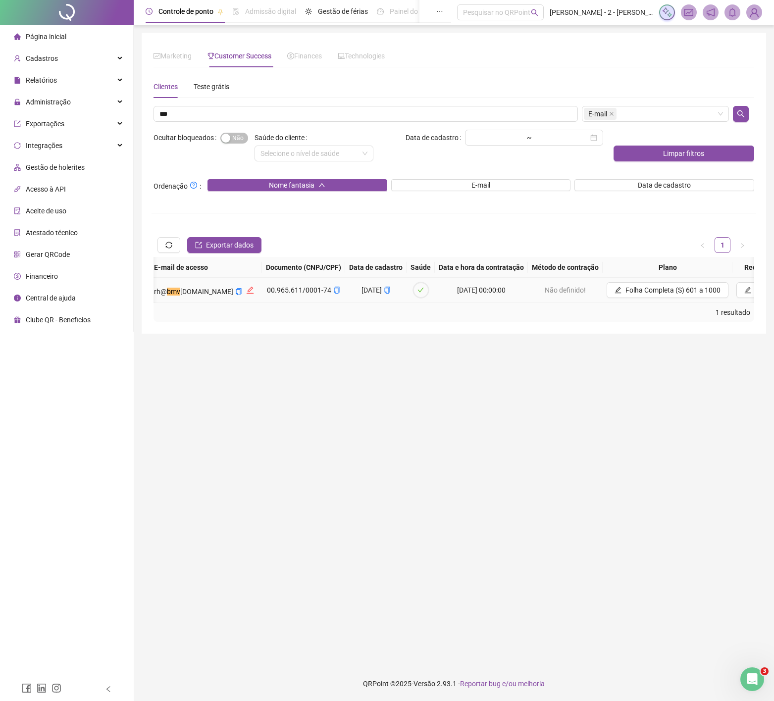
click at [423, 287] on icon "check" at bounding box center [420, 290] width 6 height 6
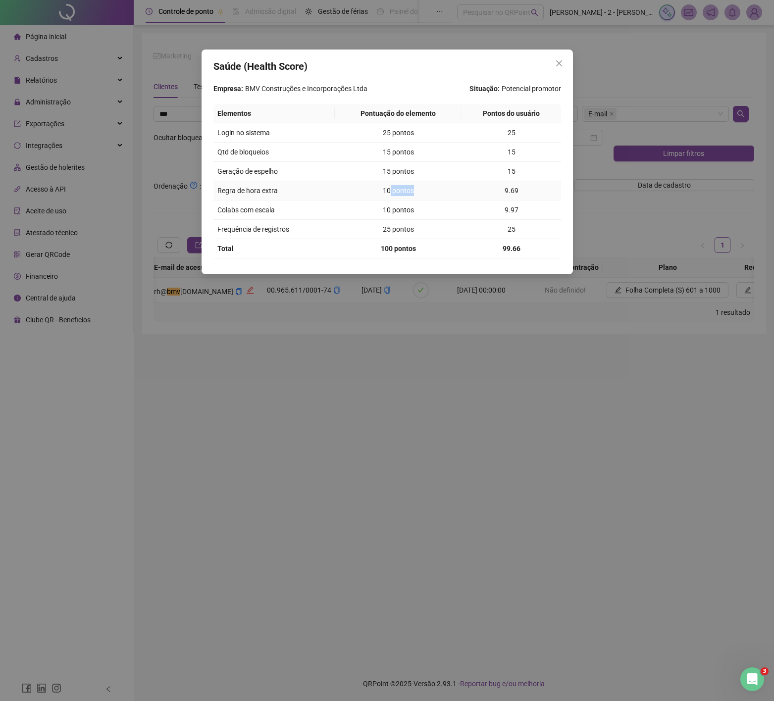
drag, startPoint x: 411, startPoint y: 192, endPoint x: 458, endPoint y: 194, distance: 47.6
click at [457, 195] on td "10 pontos" at bounding box center [398, 190] width 127 height 19
drag, startPoint x: 550, startPoint y: 183, endPoint x: 550, endPoint y: 174, distance: 9.4
click at [560, 181] on tbody "Login no sistema 25 pontos 25 Qtd de bloqueios 15 pontos 15 Geração de espelho …" at bounding box center [387, 190] width 348 height 135
click at [534, 174] on td "15" at bounding box center [511, 171] width 99 height 19
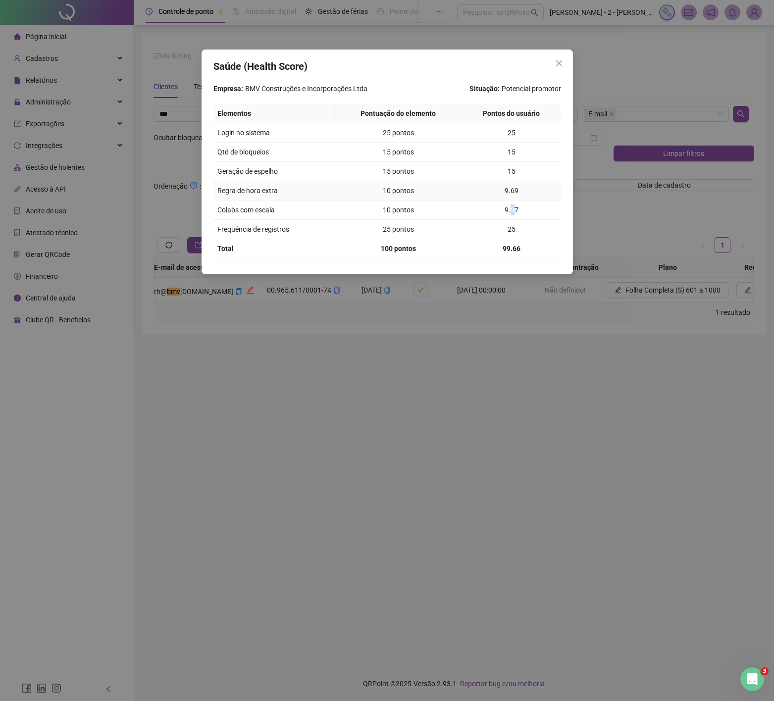
click at [514, 221] on tbody "Login no sistema 25 pontos 25 Qtd de bloqueios 15 pontos 15 Geração de espelho …" at bounding box center [387, 190] width 348 height 135
click at [535, 241] on td "99.66" at bounding box center [511, 248] width 99 height 19
click at [474, 308] on div "Saúde (Health Score) Empresa: BMV Construções e Incorporações Ltda Situação: Po…" at bounding box center [387, 350] width 774 height 701
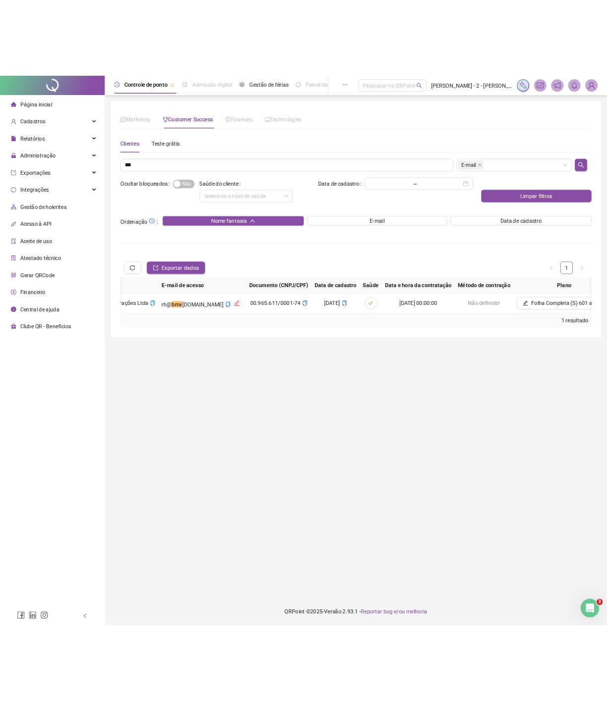
scroll to position [0, 446]
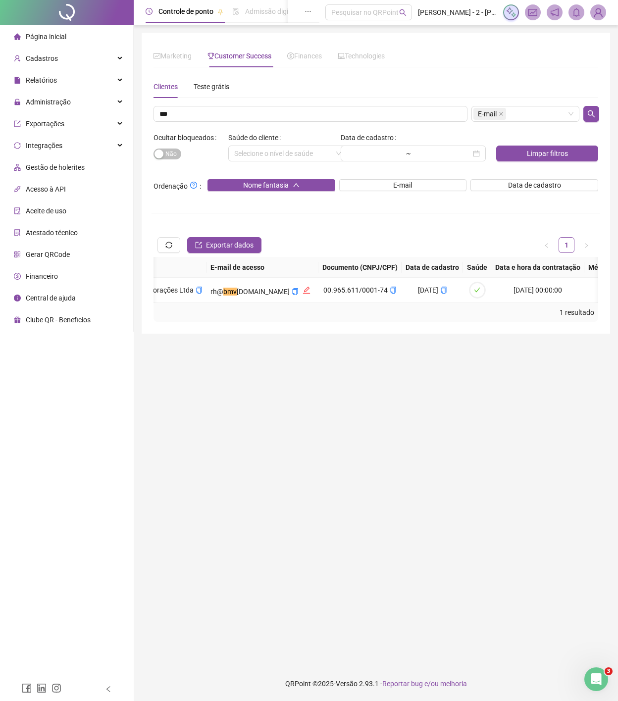
click at [596, 7] on img at bounding box center [598, 12] width 15 height 15
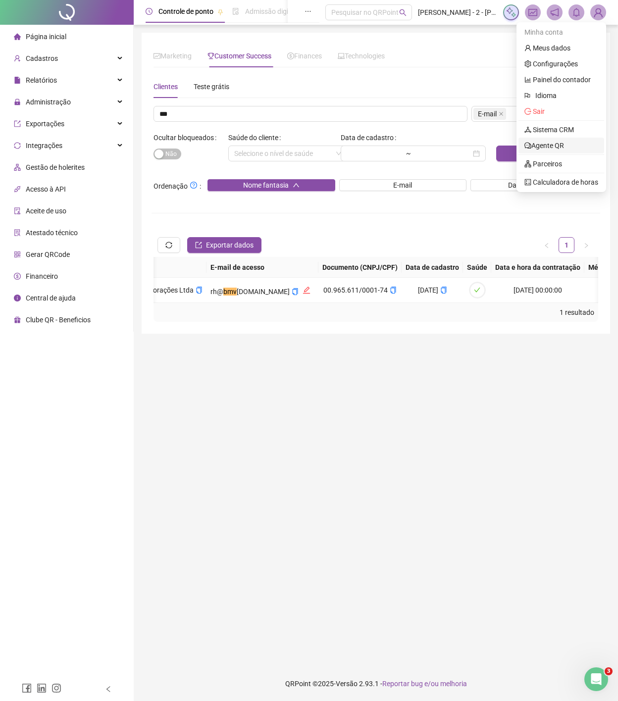
click at [553, 144] on link "Agente QR" at bounding box center [544, 146] width 40 height 8
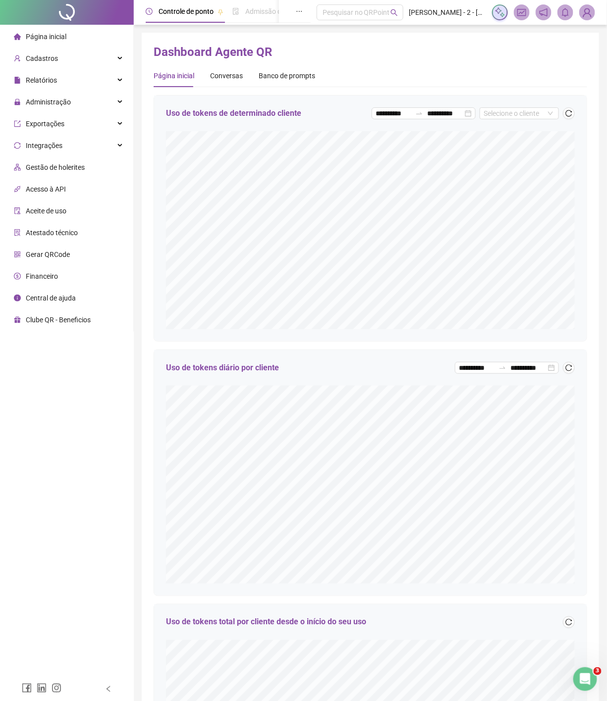
click at [424, 108] on div "**********" at bounding box center [423, 113] width 104 height 12
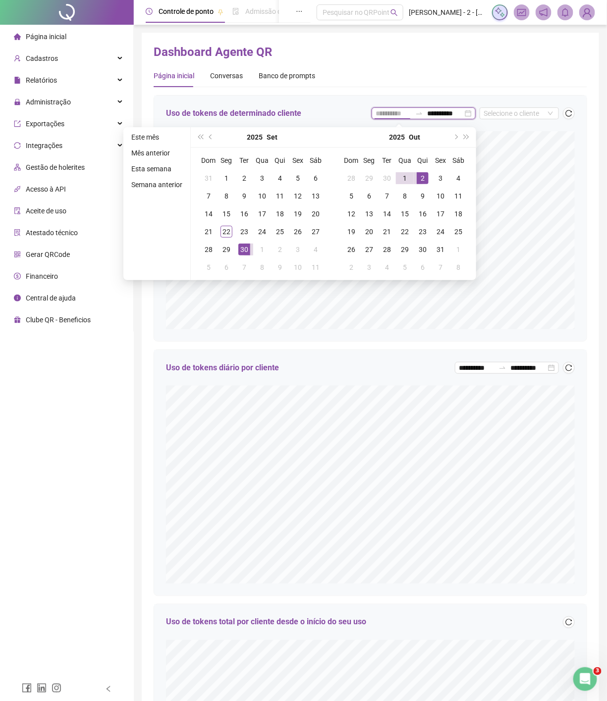
type input "**********"
